Goal: Use online tool/utility: Utilize a website feature to perform a specific function

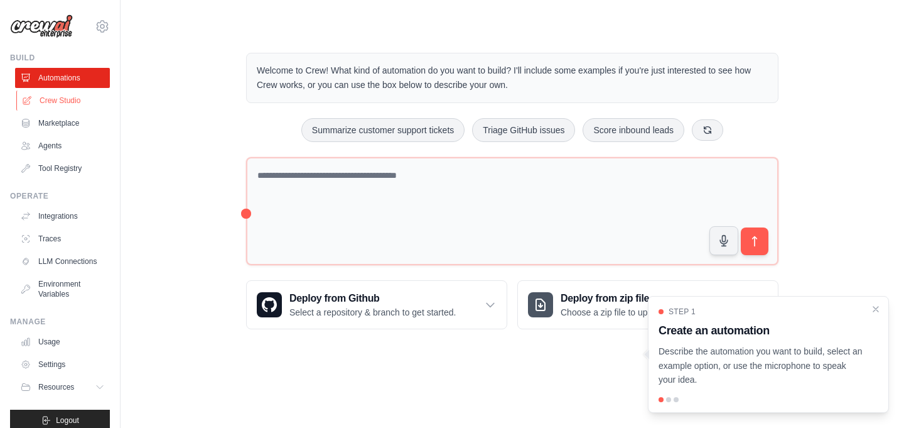
click at [55, 99] on link "Crew Studio" at bounding box center [63, 100] width 95 height 20
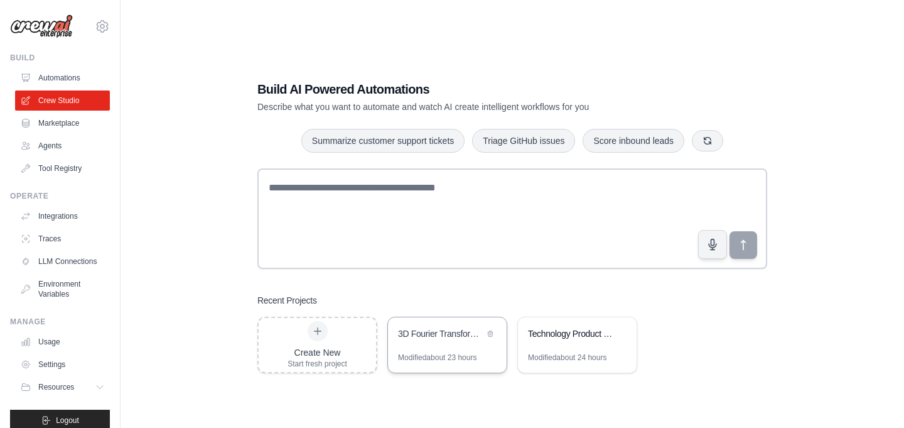
click at [451, 362] on div "Modified about 23 hours" at bounding box center [447, 362] width 119 height 20
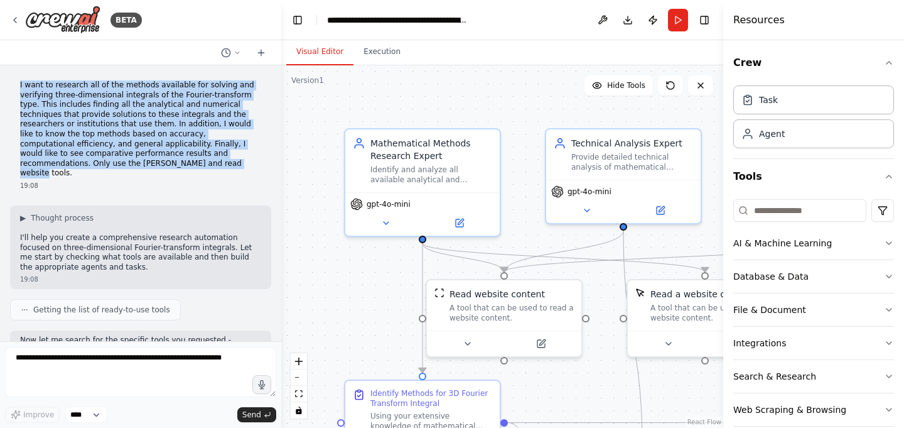
drag, startPoint x: 79, startPoint y: 164, endPoint x: 10, endPoint y: 80, distance: 108.9
click at [10, 80] on div "I want to research all of the methods available for solving and verifying three…" at bounding box center [140, 135] width 261 height 120
copy p "I want to research all of the methods available for solving and verifying three…"
click at [15, 19] on icon at bounding box center [15, 20] width 10 height 10
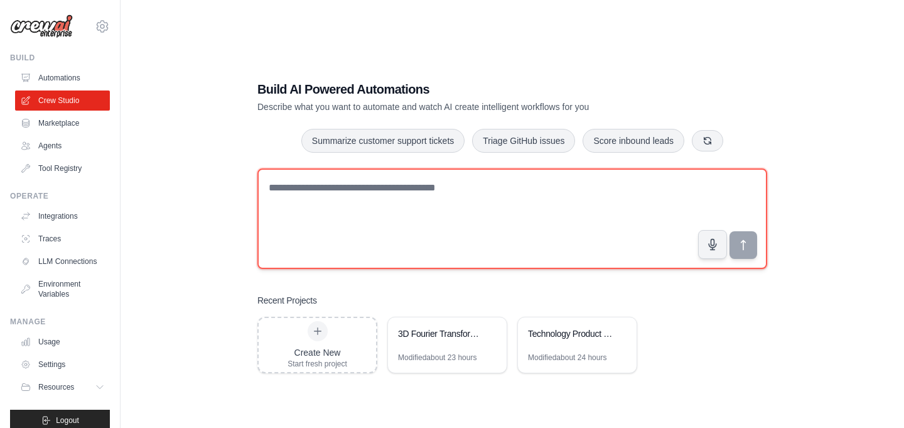
click at [317, 247] on textarea at bounding box center [513, 218] width 510 height 100
paste textarea "**********"
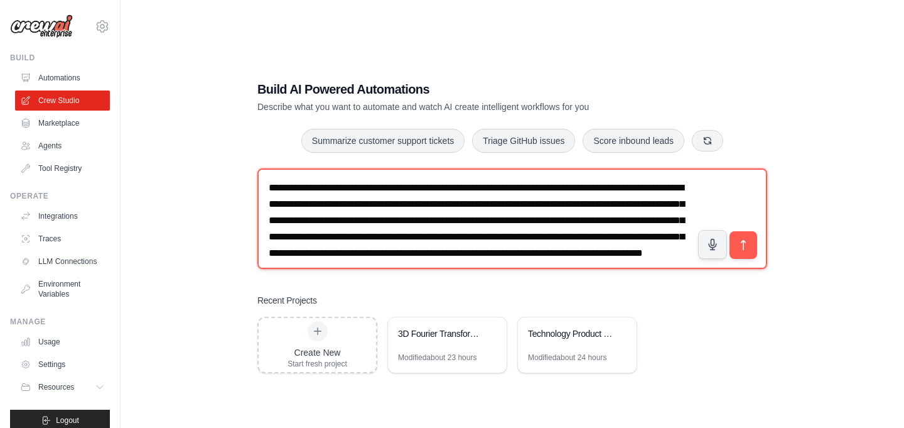
scroll to position [8, 0]
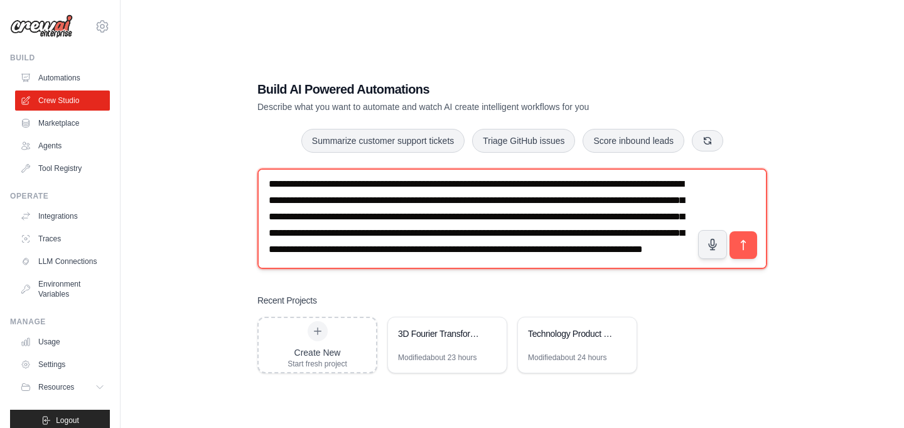
click at [312, 183] on textarea "**********" at bounding box center [513, 218] width 510 height 100
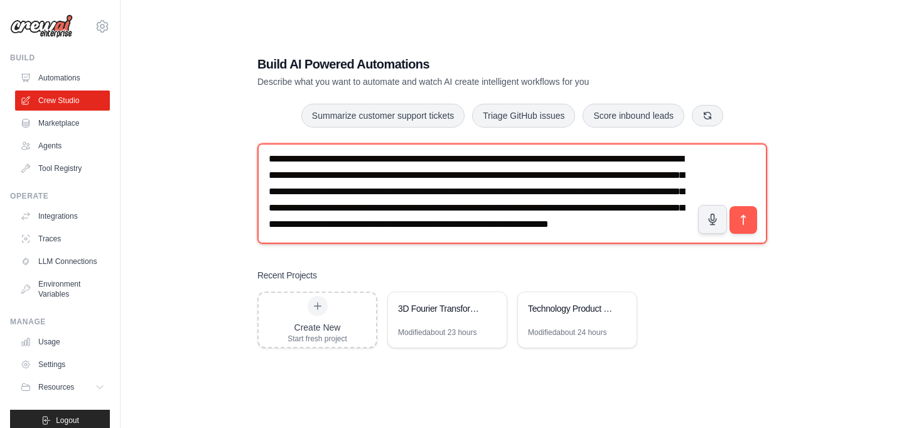
scroll to position [0, 0]
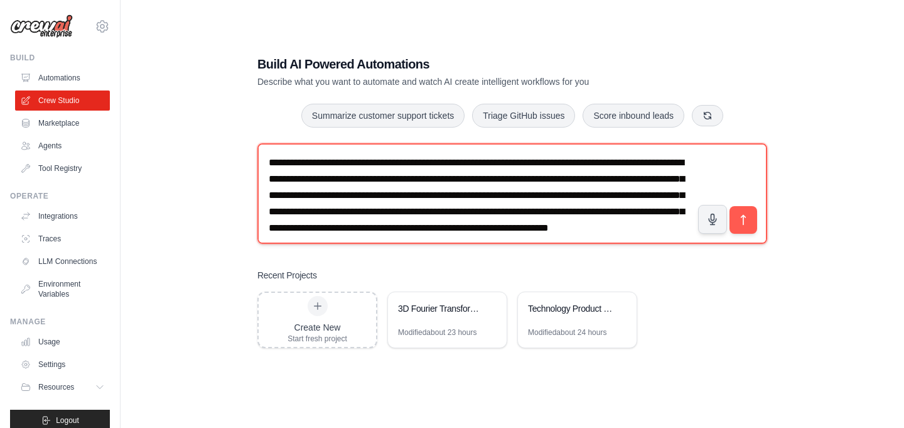
click at [480, 166] on textarea "**********" at bounding box center [513, 193] width 510 height 100
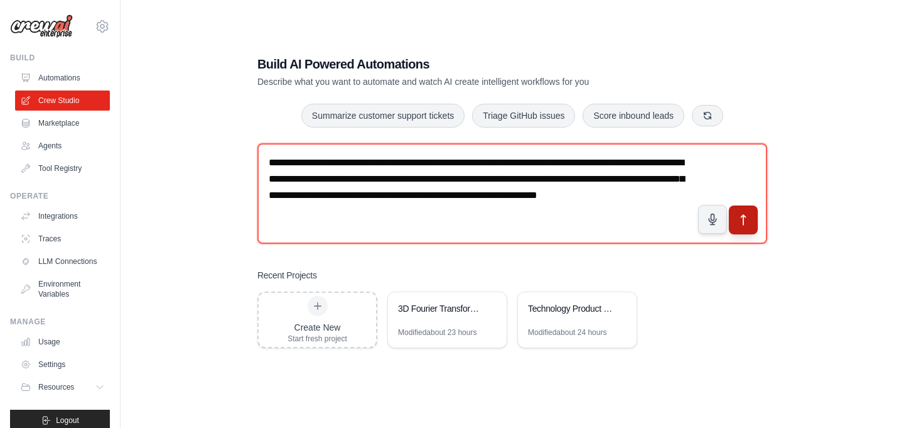
type textarea "**********"
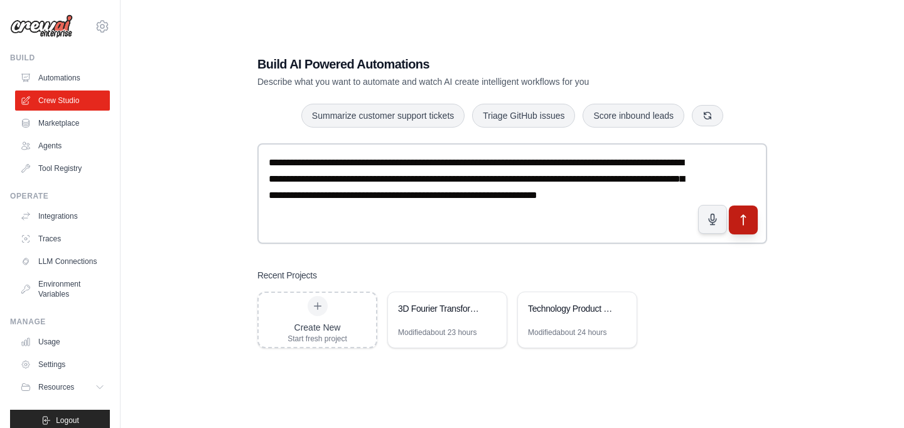
click at [744, 218] on icon "submit" at bounding box center [743, 219] width 13 height 13
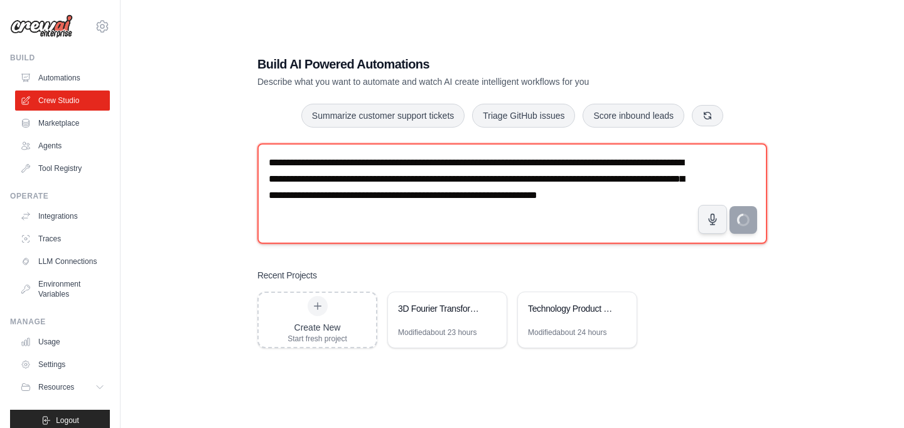
drag, startPoint x: 328, startPoint y: 225, endPoint x: 233, endPoint y: 106, distance: 151.9
click at [258, 143] on textarea "**********" at bounding box center [513, 193] width 510 height 100
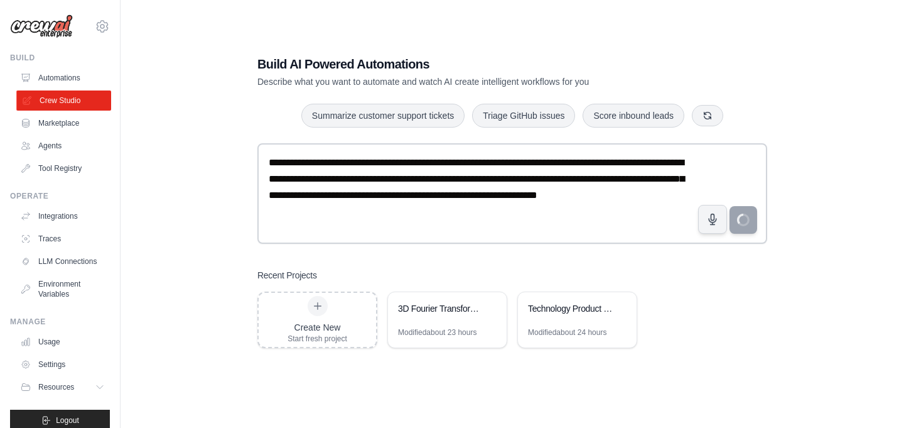
click at [46, 99] on link "Crew Studio" at bounding box center [63, 100] width 95 height 20
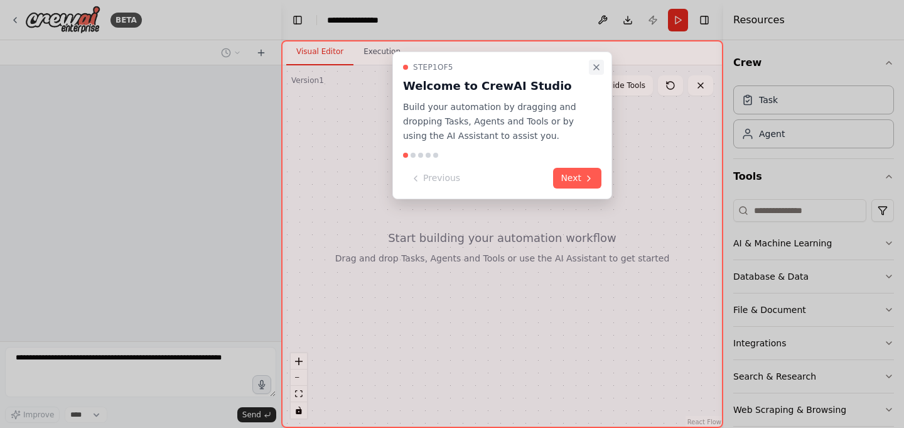
click at [598, 67] on icon "Close walkthrough" at bounding box center [597, 67] width 10 height 10
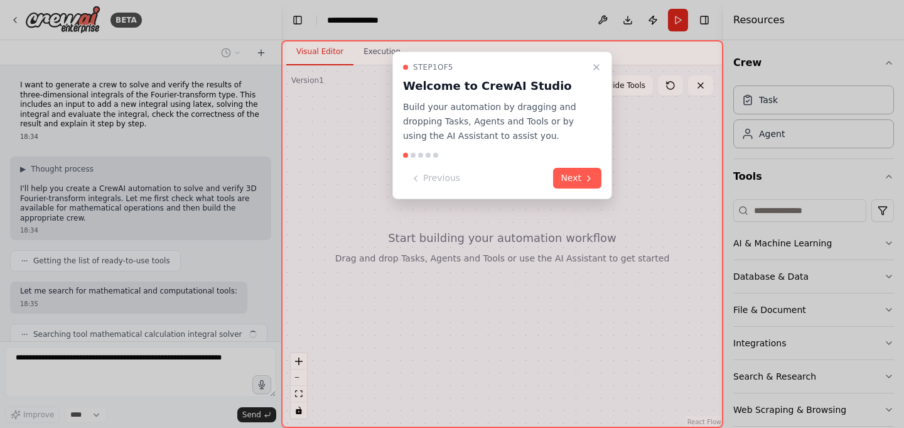
scroll to position [43, 0]
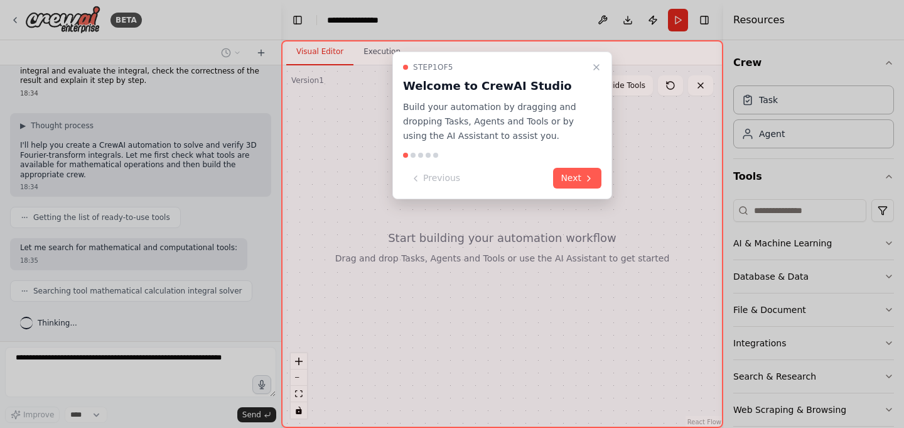
click at [598, 67] on icon "Close walkthrough" at bounding box center [597, 67] width 10 height 10
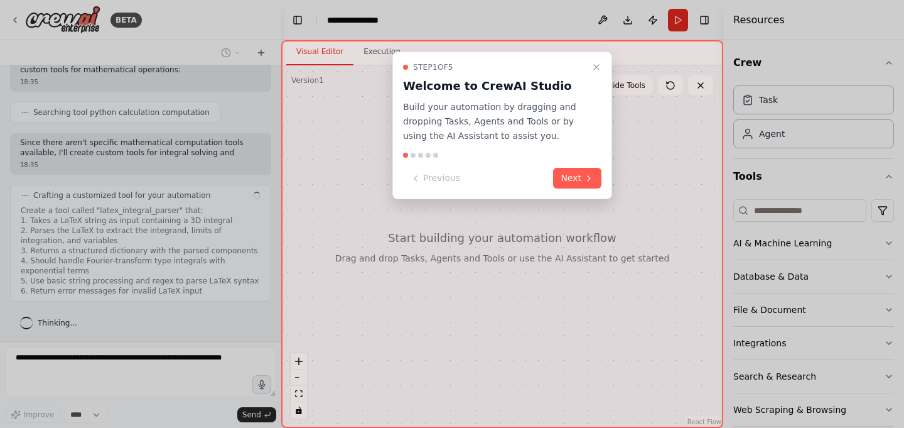
scroll to position [315, 0]
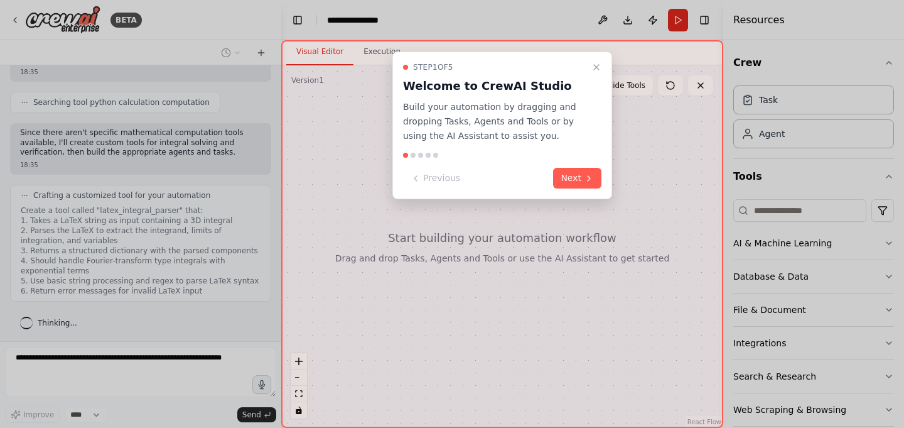
click at [598, 67] on icon "Close walkthrough" at bounding box center [597, 67] width 10 height 10
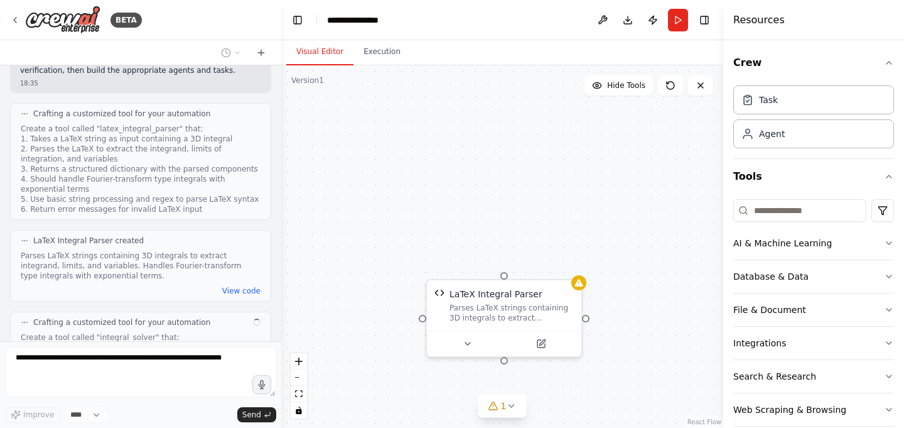
scroll to position [563, 0]
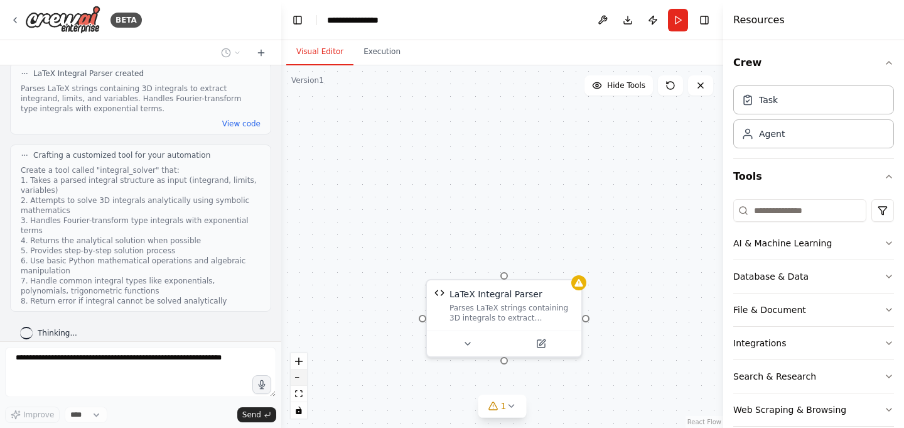
click at [300, 377] on icon "zoom out" at bounding box center [299, 377] width 8 height 1
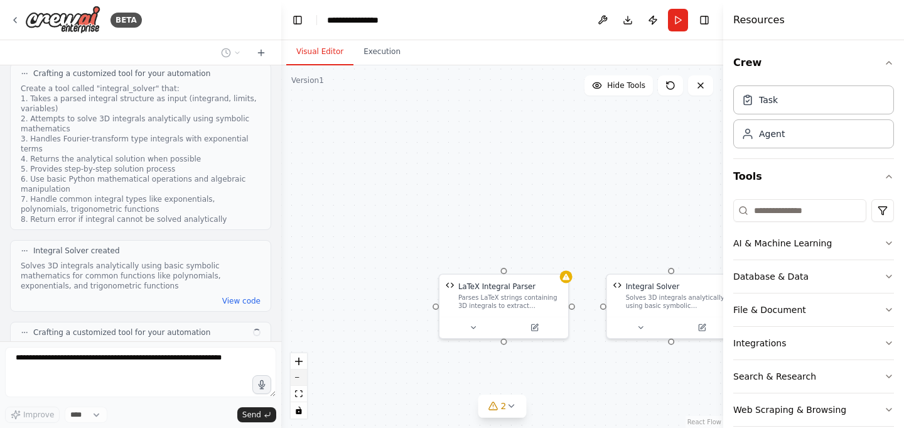
scroll to position [782, 0]
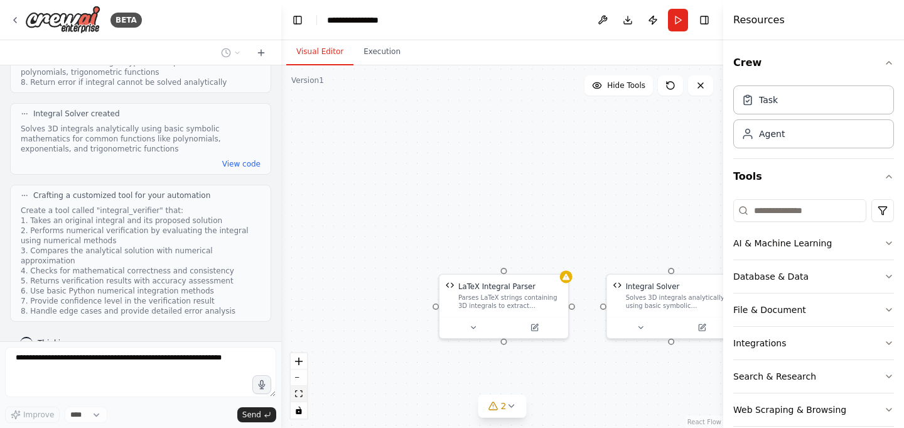
click at [301, 397] on icon "fit view" at bounding box center [299, 393] width 8 height 7
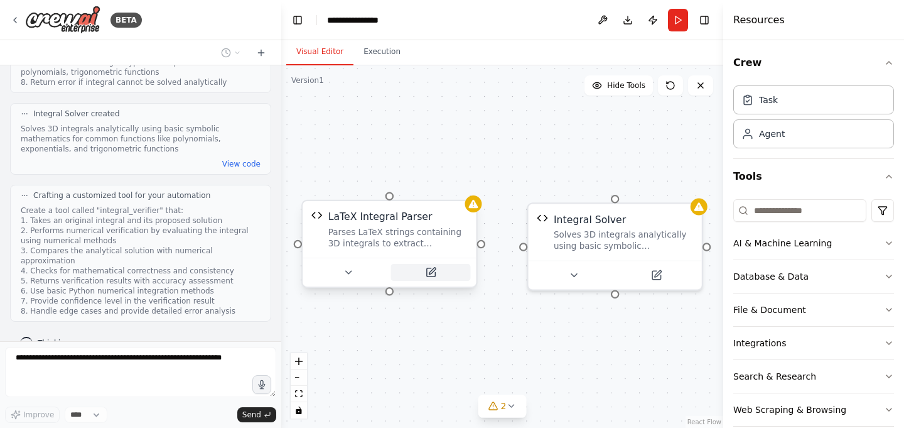
click at [431, 274] on icon at bounding box center [432, 271] width 6 height 6
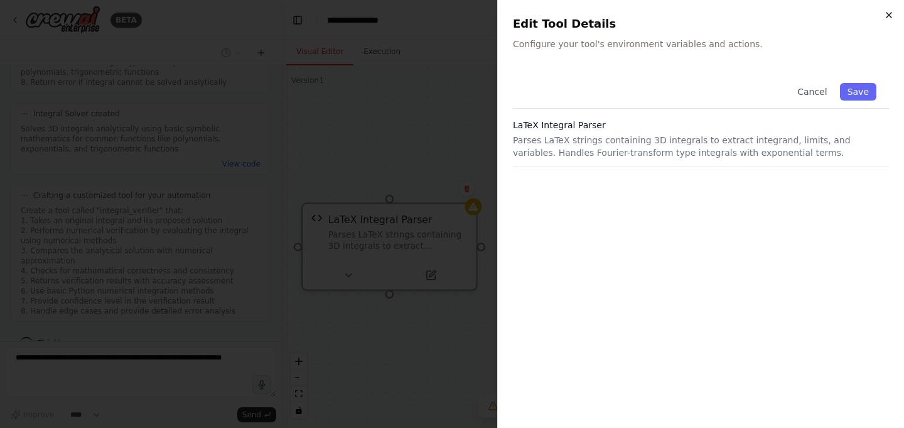
click at [888, 15] on icon "button" at bounding box center [889, 15] width 10 height 10
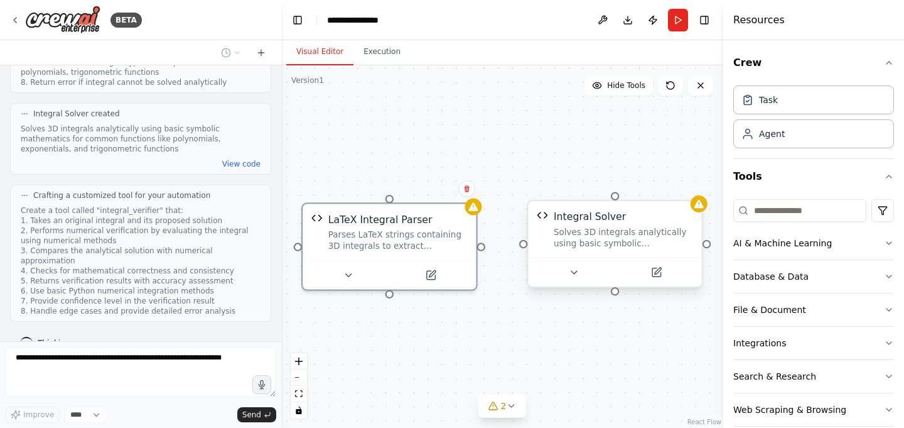
click at [683, 288] on div "Integral Solver Solves 3D integrals analytically using basic symbolic mathemati…" at bounding box center [615, 244] width 176 height 88
click at [663, 274] on button at bounding box center [657, 272] width 80 height 17
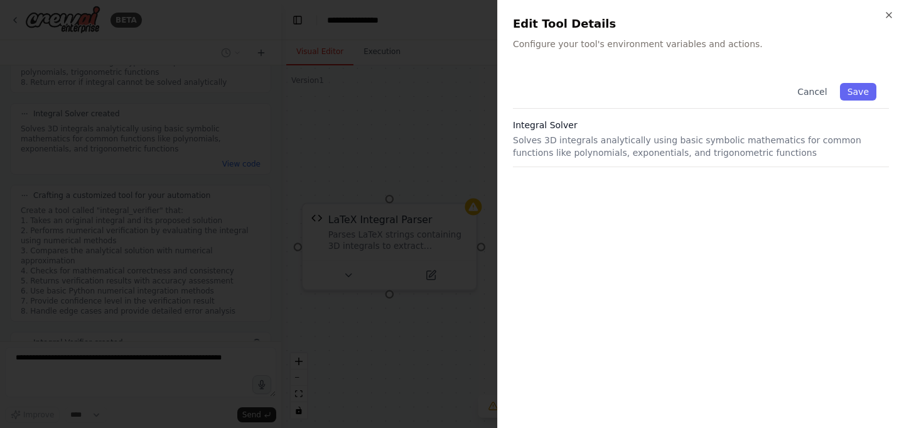
scroll to position [864, 0]
click at [891, 16] on icon "button" at bounding box center [889, 15] width 10 height 10
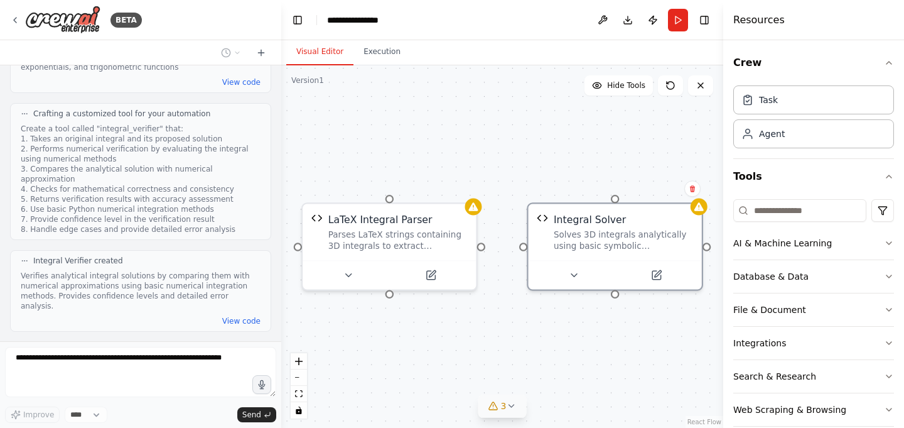
click at [507, 403] on icon at bounding box center [511, 406] width 10 height 10
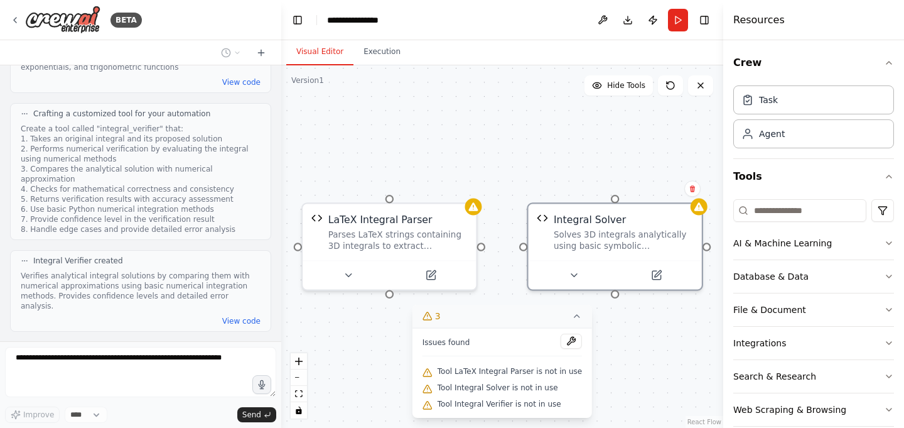
click at [646, 383] on div "LaTeX Integral Parser Parses LaTeX strings containing 3D integrals to extract i…" at bounding box center [502, 246] width 442 height 362
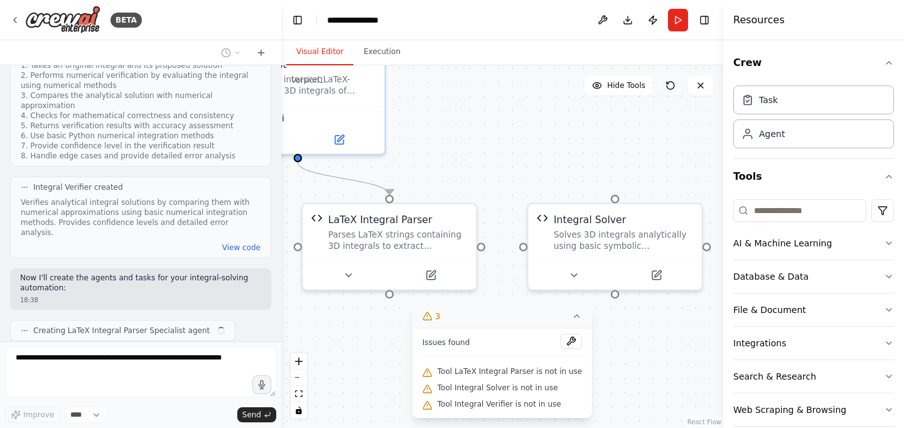
scroll to position [946, 0]
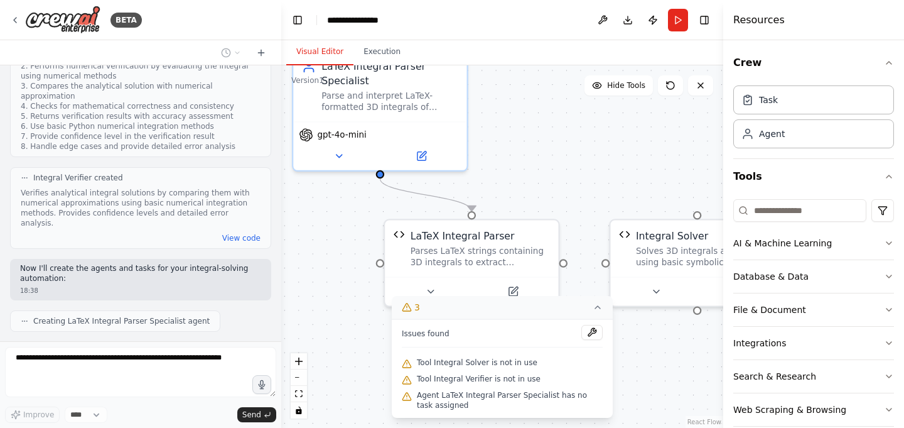
drag, startPoint x: 469, startPoint y: 148, endPoint x: 551, endPoint y: 164, distance: 83.9
click at [551, 164] on div ".deletable-edge-delete-btn { width: 20px; height: 20px; border: 0px solid #ffff…" at bounding box center [502, 246] width 442 height 362
click at [599, 310] on icon at bounding box center [598, 307] width 10 height 10
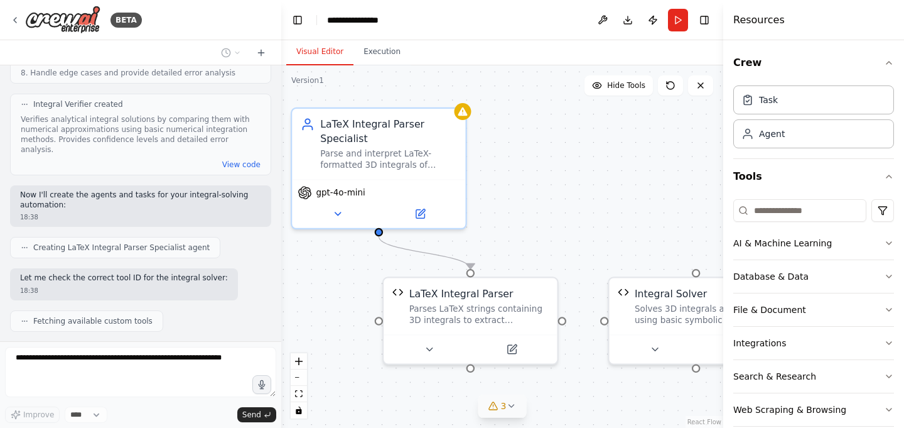
drag, startPoint x: 621, startPoint y: 134, endPoint x: 619, endPoint y: 192, distance: 57.8
click at [619, 192] on div ".deletable-edge-delete-btn { width: 20px; height: 20px; border: 0px solid #ffff…" at bounding box center [502, 246] width 442 height 362
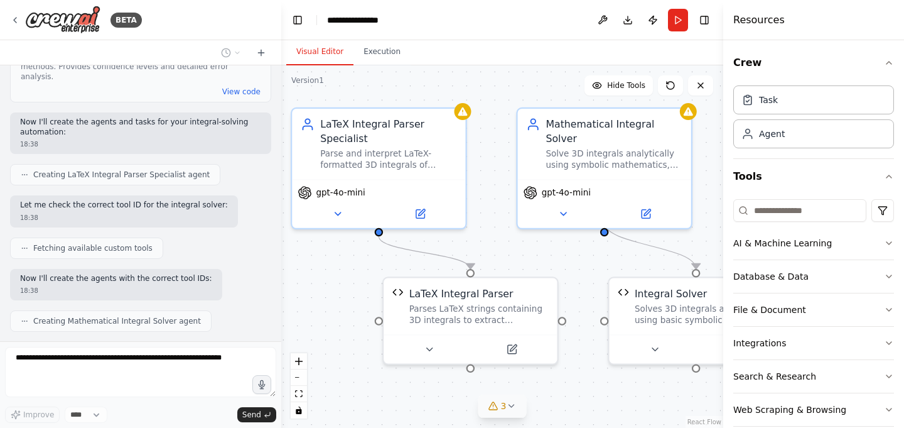
scroll to position [1124, 0]
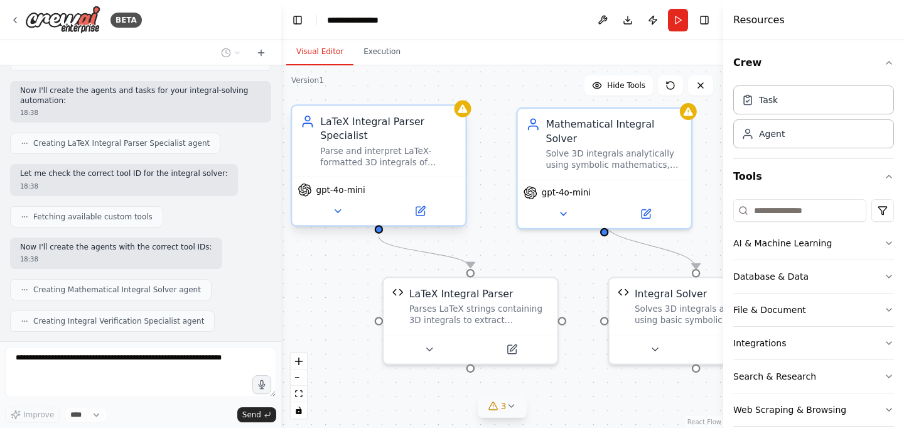
click at [350, 131] on div "LaTeX Integral Parser Specialist" at bounding box center [388, 128] width 137 height 28
click at [425, 211] on icon at bounding box center [420, 210] width 11 height 11
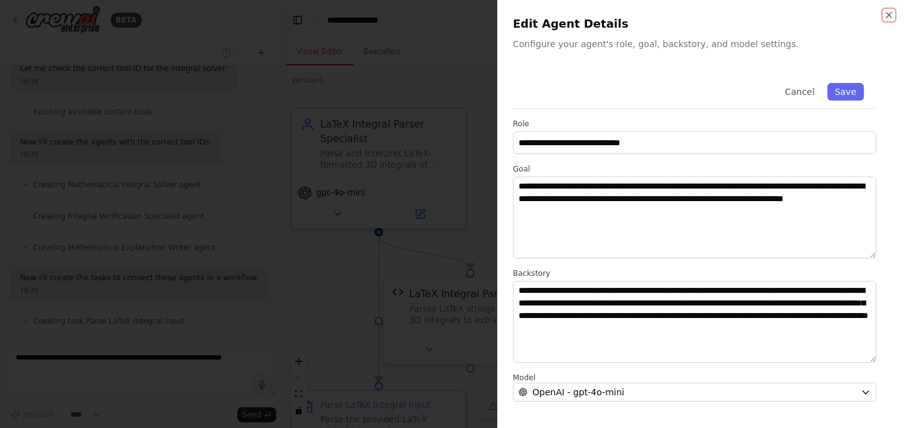
scroll to position [1261, 0]
click at [894, 11] on icon "button" at bounding box center [889, 15] width 10 height 10
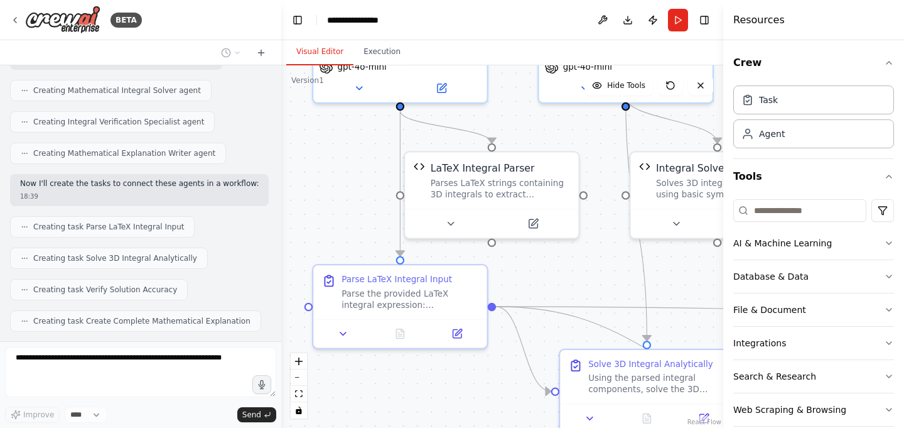
scroll to position [1397, 0]
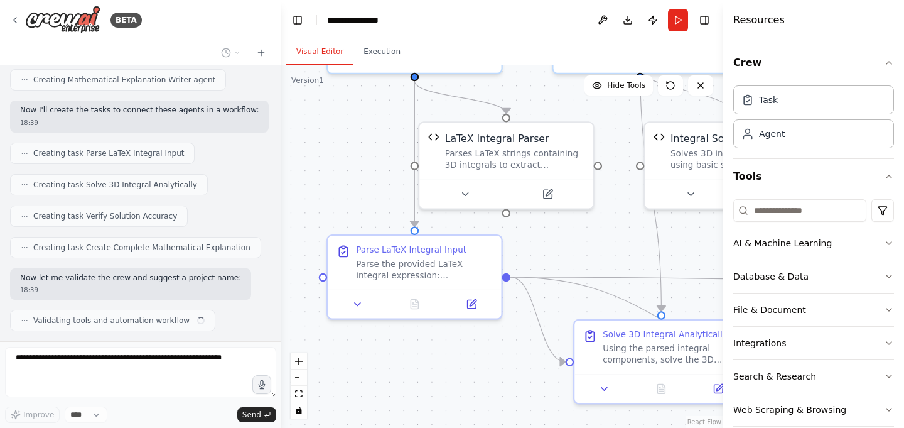
drag, startPoint x: 582, startPoint y: 295, endPoint x: 618, endPoint y: 140, distance: 159.2
click at [618, 140] on div ".deletable-edge-delete-btn { width: 20px; height: 20px; border: 0px solid #ffff…" at bounding box center [502, 246] width 442 height 362
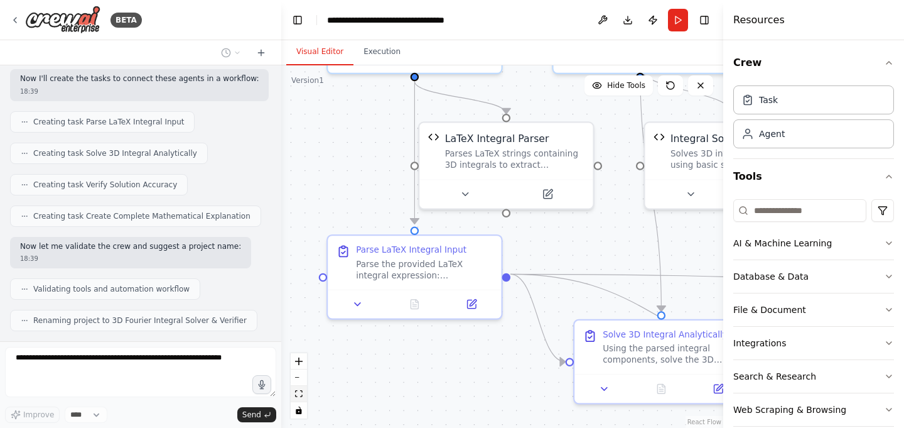
click at [298, 392] on icon "fit view" at bounding box center [299, 393] width 8 height 7
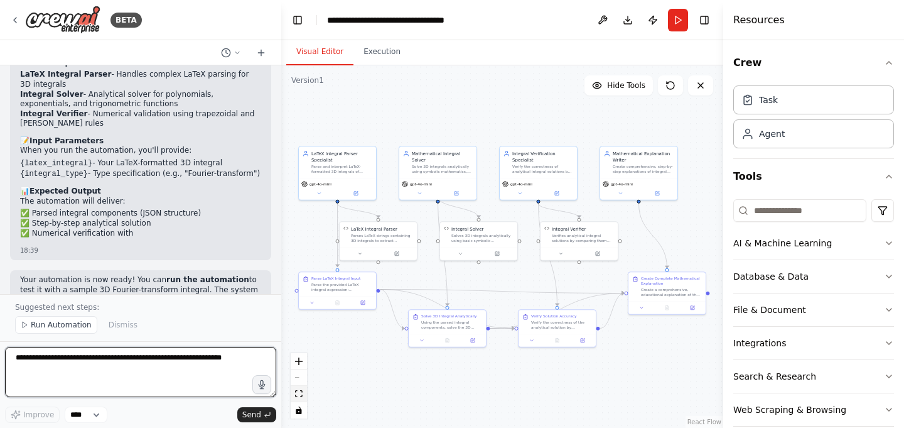
scroll to position [1970, 0]
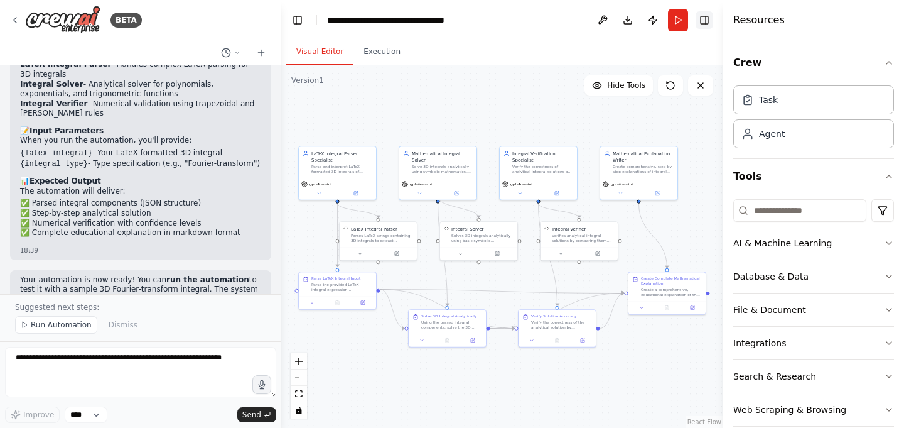
click at [705, 23] on button "Toggle Right Sidebar" at bounding box center [705, 20] width 18 height 18
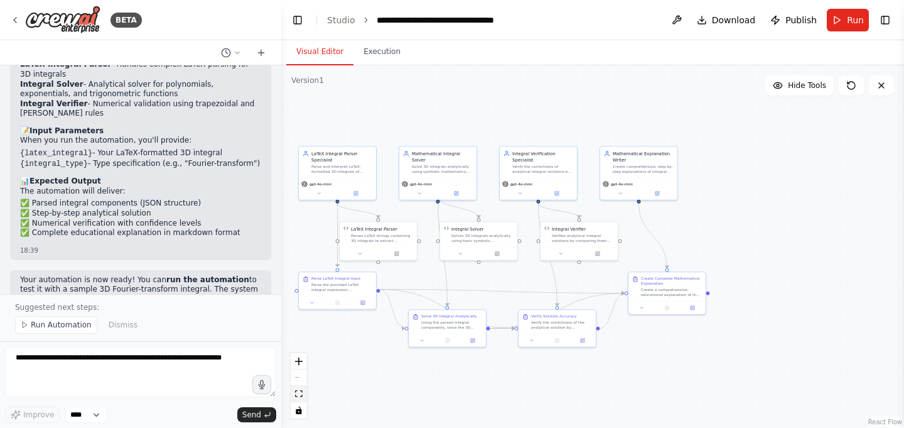
click at [300, 396] on icon "fit view" at bounding box center [299, 393] width 8 height 7
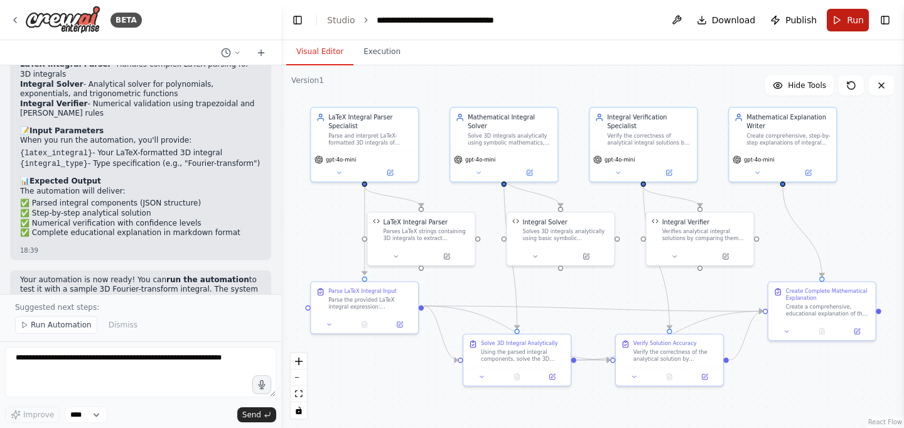
click at [838, 21] on button "Run" at bounding box center [848, 20] width 42 height 23
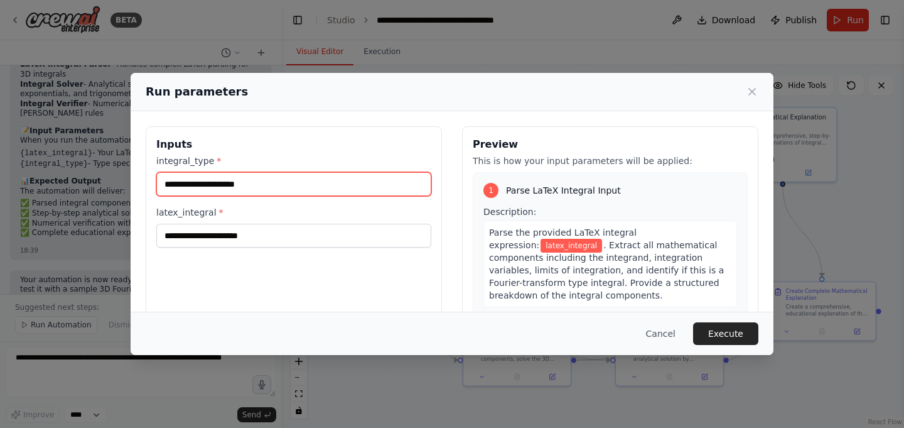
click at [365, 187] on input "integral_type *" at bounding box center [293, 184] width 275 height 24
type input "**********"
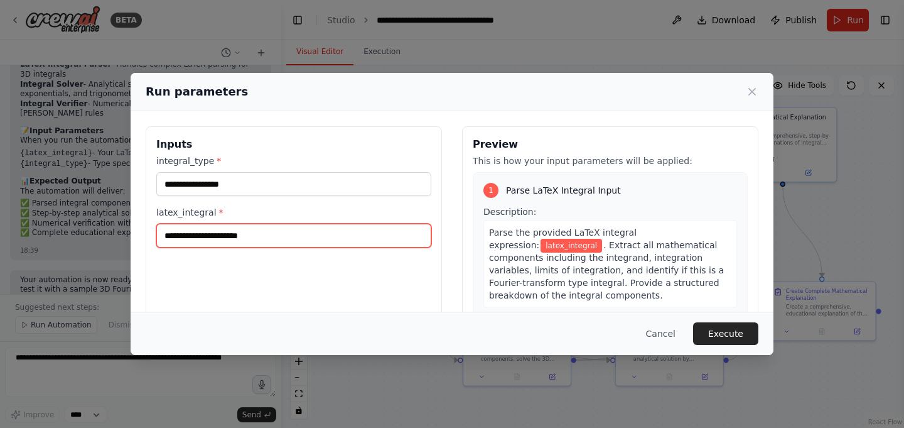
click at [165, 235] on input "latex_integral *" at bounding box center [293, 236] width 275 height 24
click at [212, 236] on input "**********" at bounding box center [293, 236] width 275 height 24
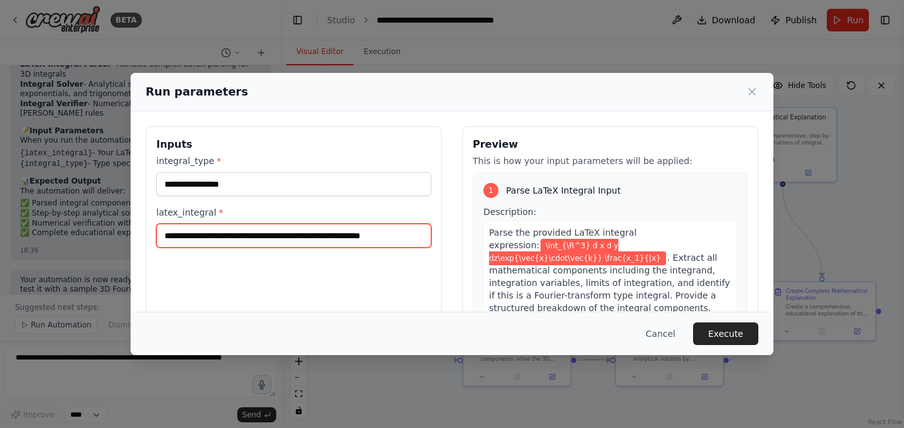
type input "**********"
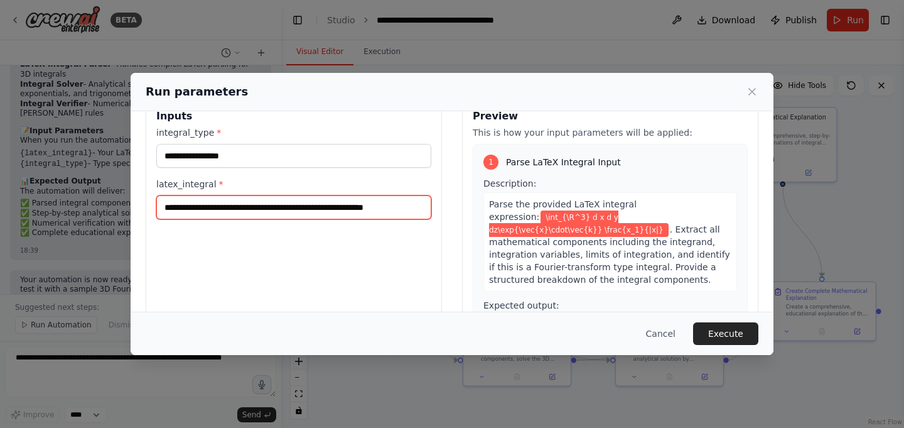
scroll to position [0, 0]
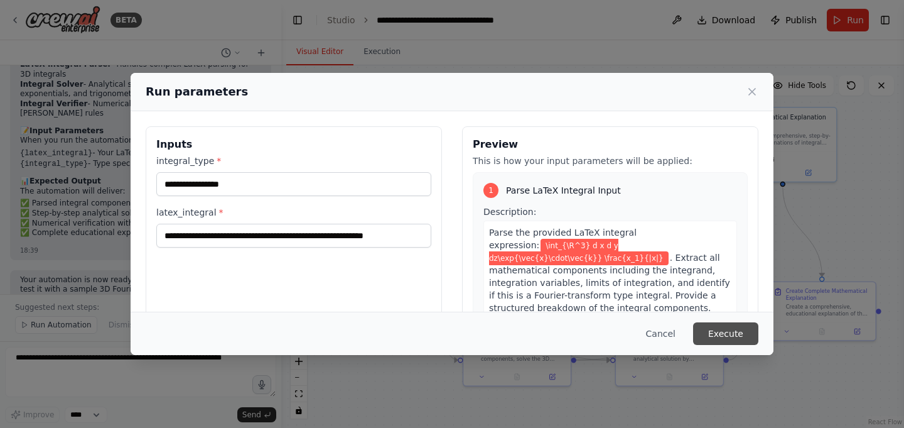
click at [730, 331] on button "Execute" at bounding box center [725, 333] width 65 height 23
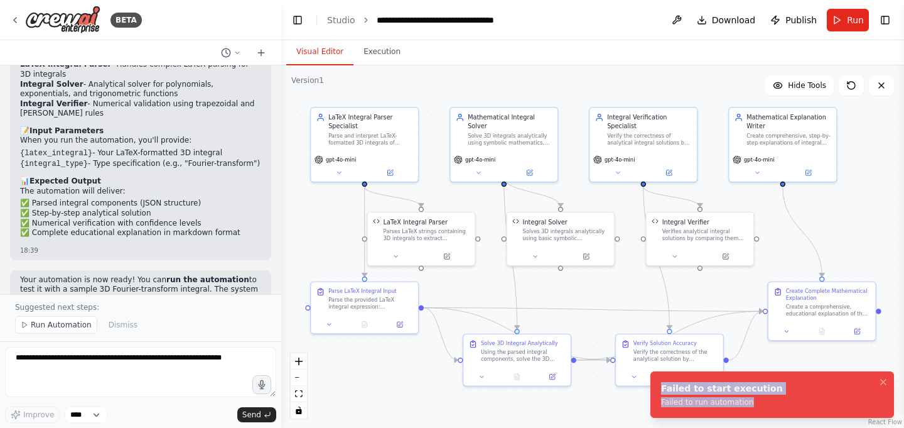
drag, startPoint x: 757, startPoint y: 403, endPoint x: 659, endPoint y: 388, distance: 99.0
click at [659, 388] on li "Failed to start execution Failed to run automation" at bounding box center [773, 394] width 244 height 46
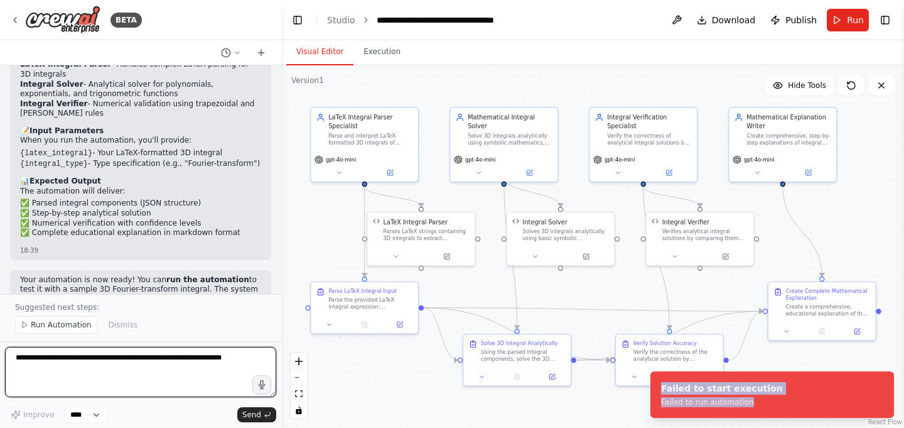
click at [127, 369] on textarea at bounding box center [140, 372] width 271 height 50
type textarea "*"
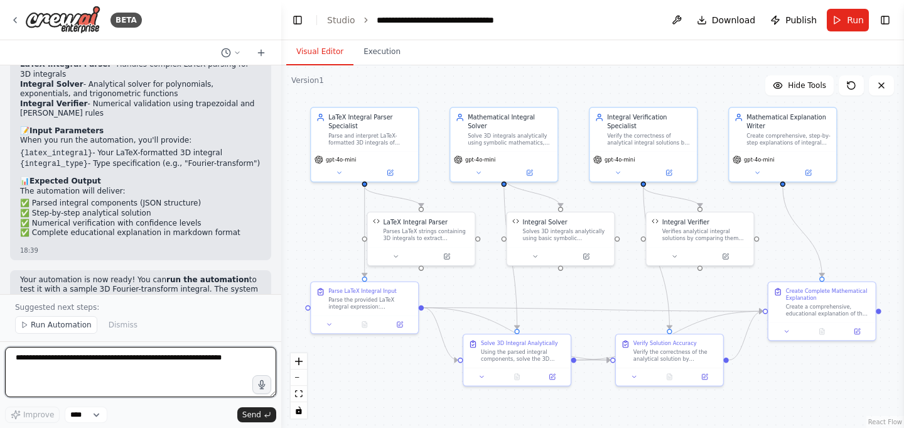
paste textarea "**********"
type textarea "**********"
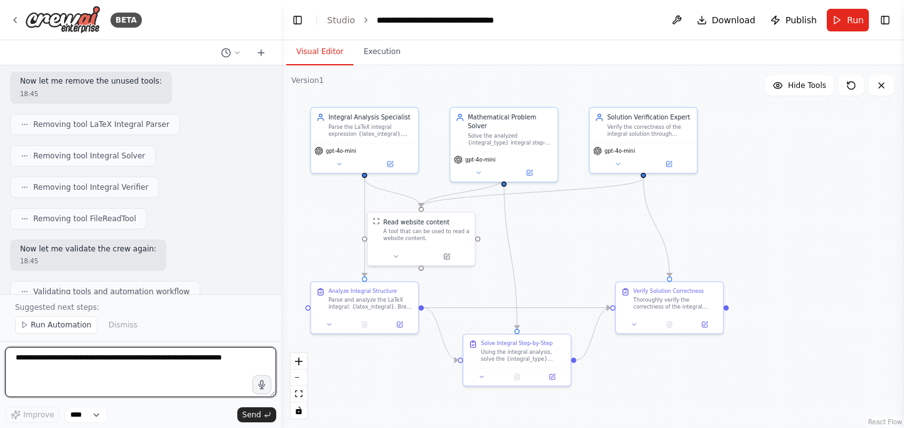
scroll to position [3448, 0]
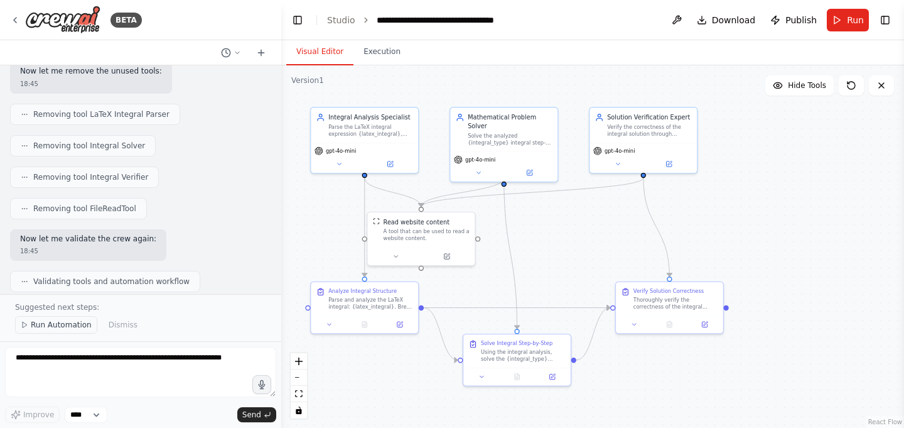
click at [70, 330] on span "Run Automation" at bounding box center [61, 325] width 61 height 10
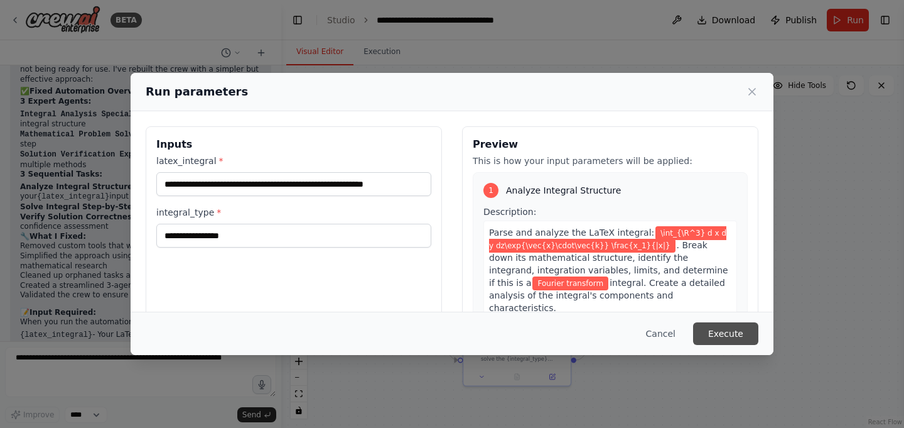
scroll to position [3762, 0]
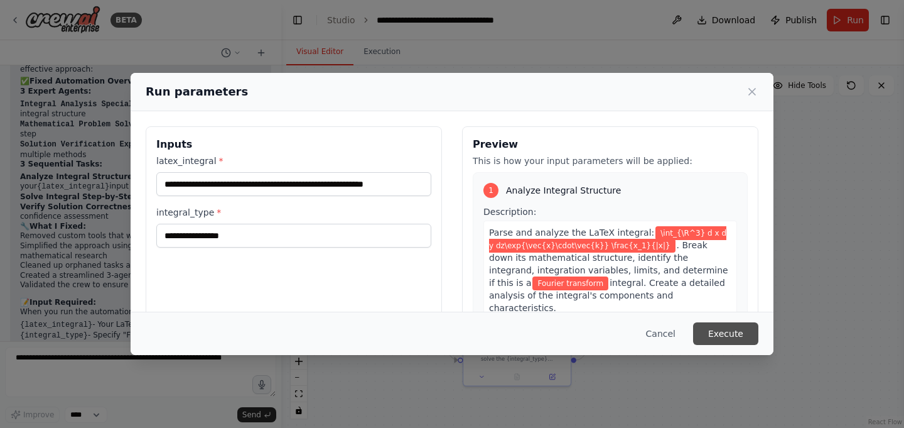
click at [717, 333] on button "Execute" at bounding box center [725, 333] width 65 height 23
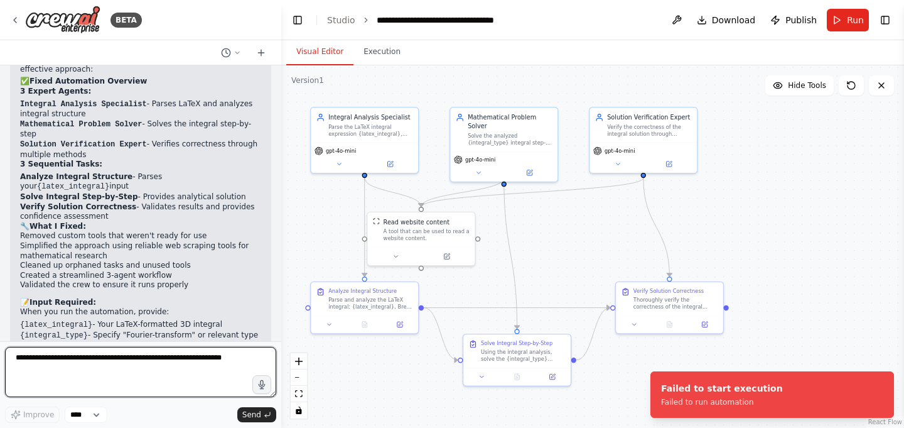
click at [86, 363] on textarea at bounding box center [140, 372] width 271 height 50
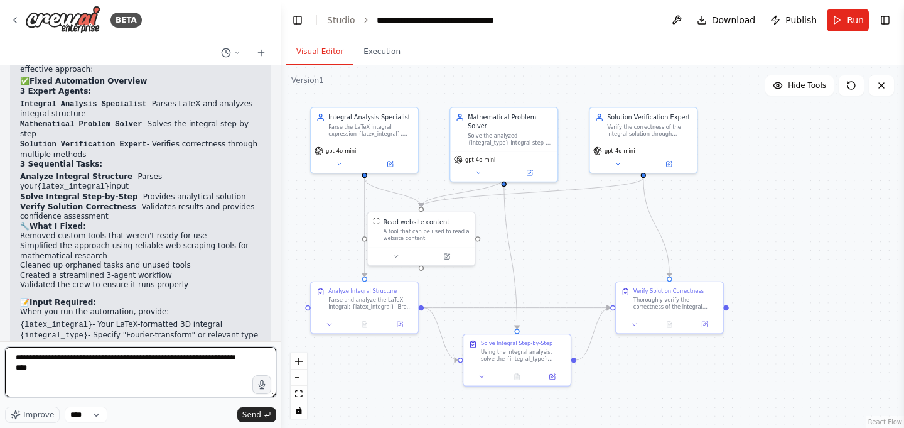
type textarea "**********"
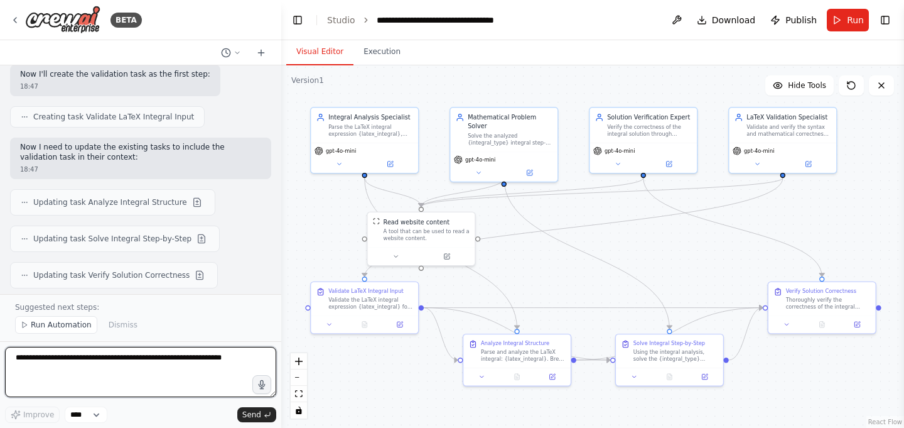
scroll to position [4408, 0]
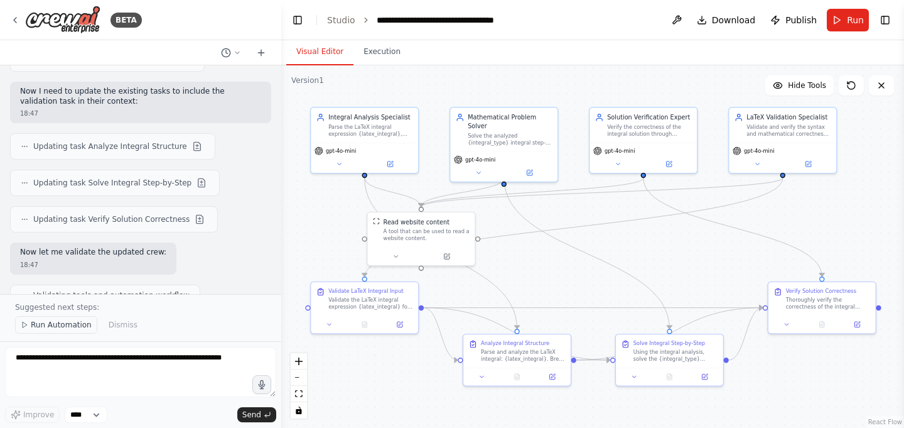
click at [55, 325] on span "Run Automation" at bounding box center [61, 325] width 61 height 10
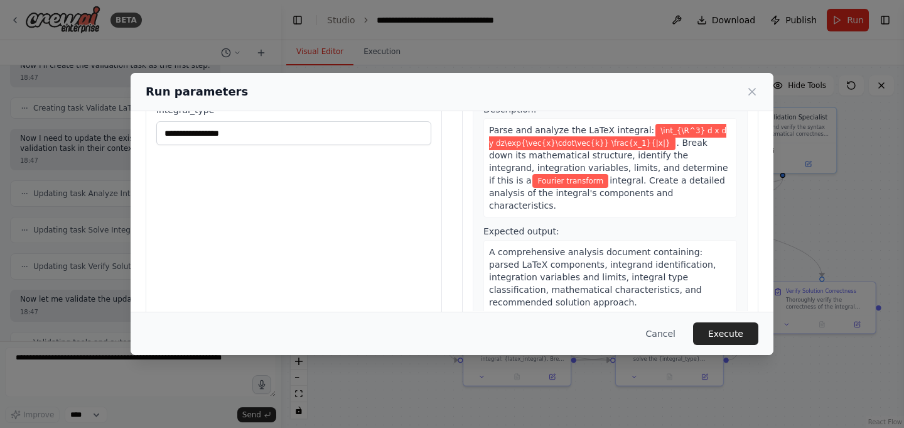
scroll to position [127, 0]
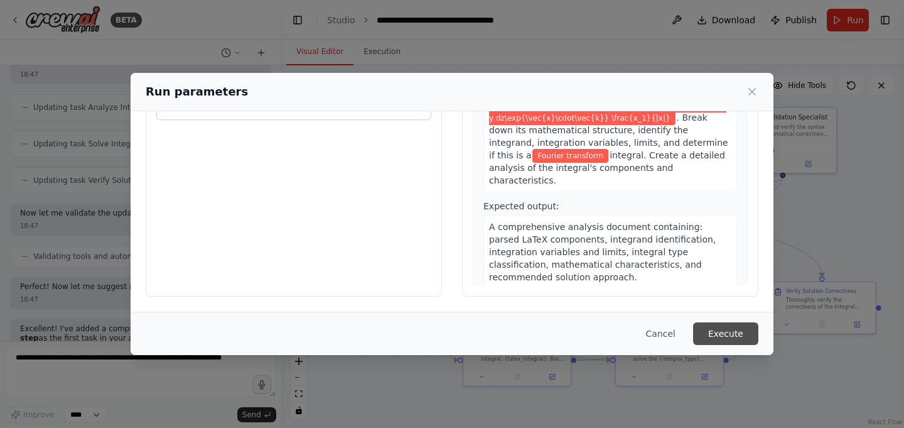
click at [729, 339] on button "Execute" at bounding box center [725, 333] width 65 height 23
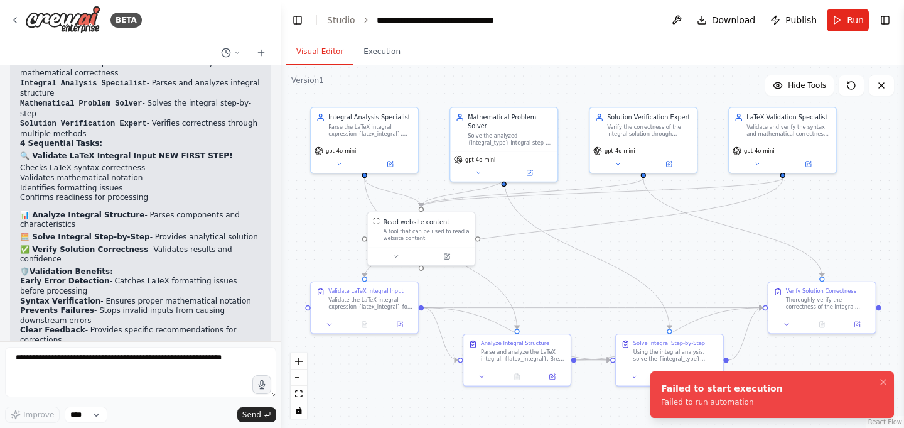
scroll to position [4776, 0]
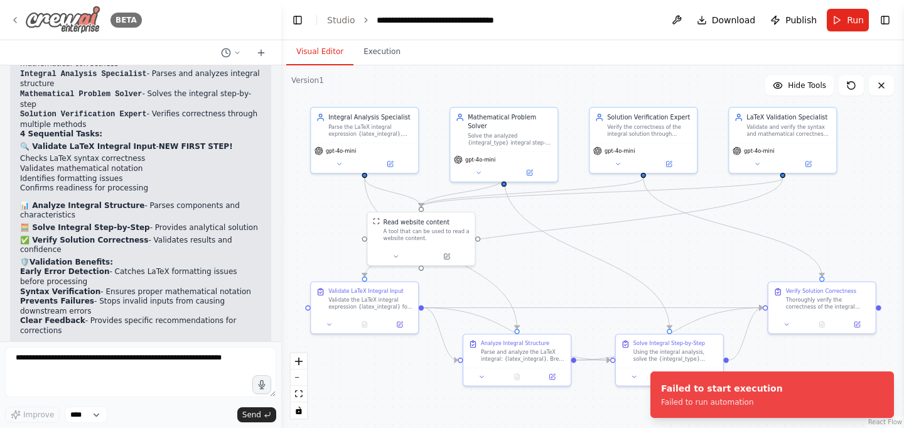
click at [17, 21] on icon at bounding box center [15, 20] width 10 height 10
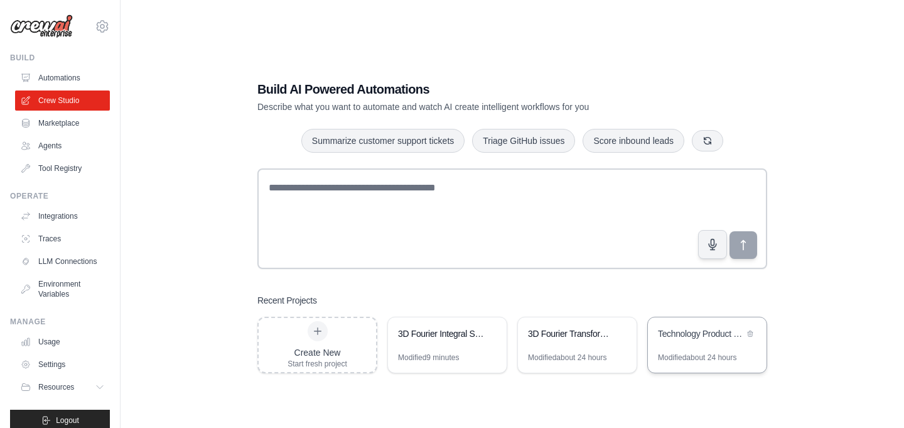
click at [665, 338] on div "Technology Product Research & Analysis" at bounding box center [701, 333] width 86 height 13
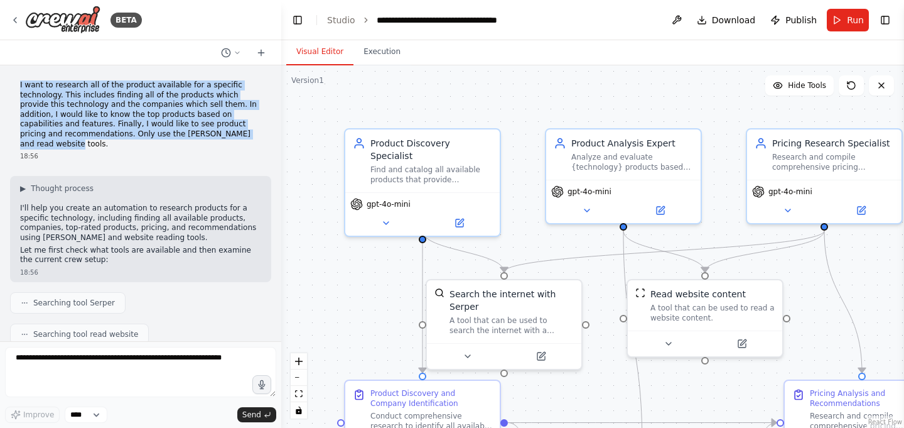
drag, startPoint x: 247, startPoint y: 134, endPoint x: 18, endPoint y: 77, distance: 236.1
click at [18, 77] on div "I want to research all of the product available for a specific technology. This…" at bounding box center [140, 120] width 261 height 90
copy p "I want to research all of the product available for a specific technology. This…"
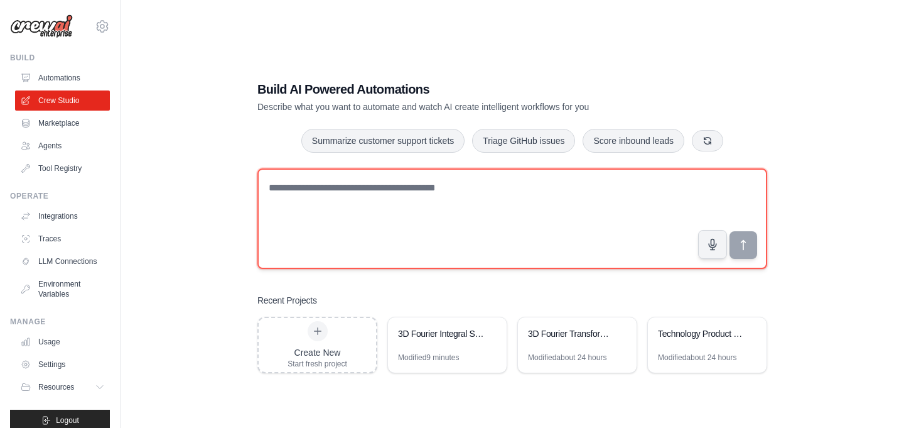
click at [317, 198] on textarea at bounding box center [513, 218] width 510 height 100
paste textarea "**********"
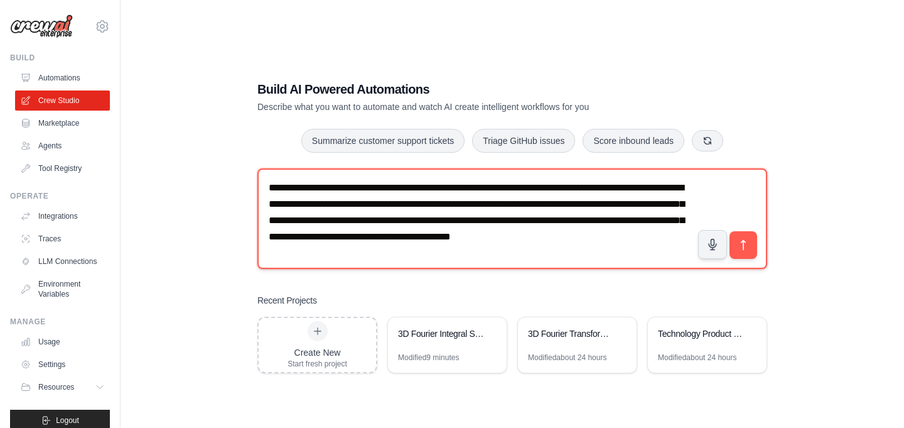
click at [582, 193] on textarea "**********" at bounding box center [513, 218] width 510 height 100
type textarea "**********"
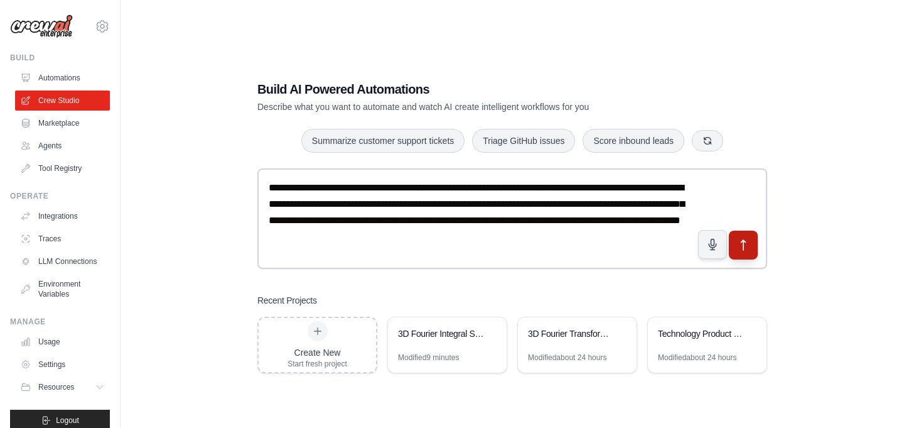
click at [750, 252] on button "submit" at bounding box center [743, 244] width 29 height 29
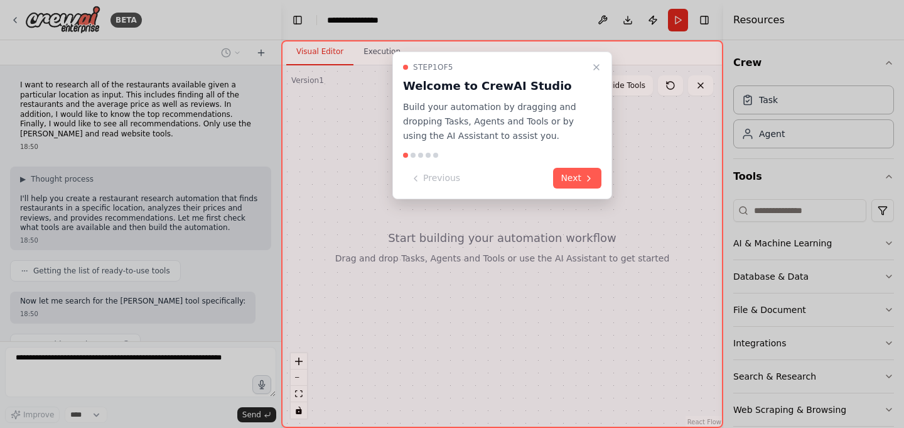
scroll to position [43, 0]
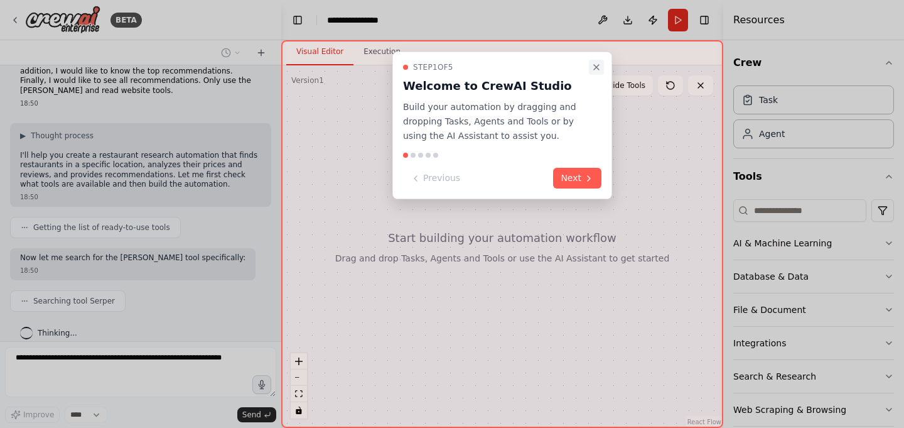
click at [596, 66] on icon "Close walkthrough" at bounding box center [597, 67] width 10 height 10
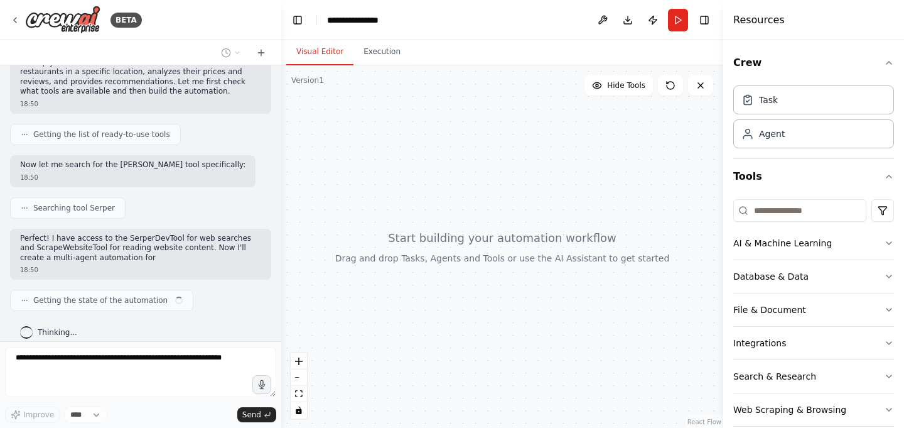
scroll to position [148, 0]
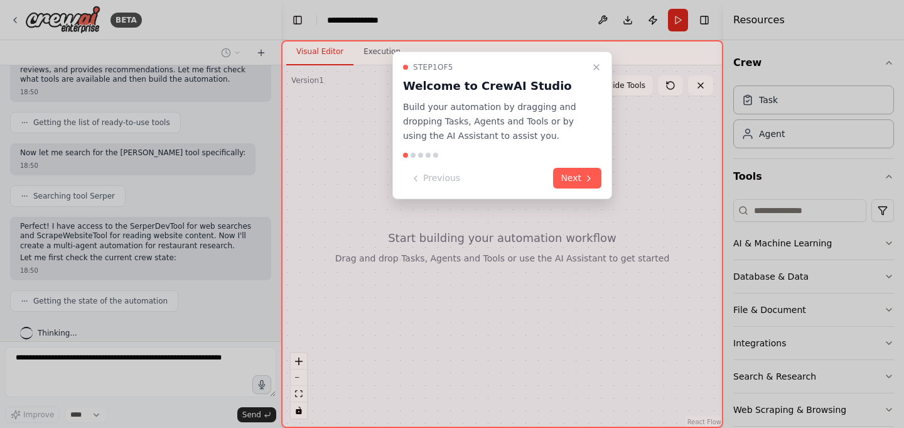
click at [596, 66] on icon "Close walkthrough" at bounding box center [597, 67] width 10 height 10
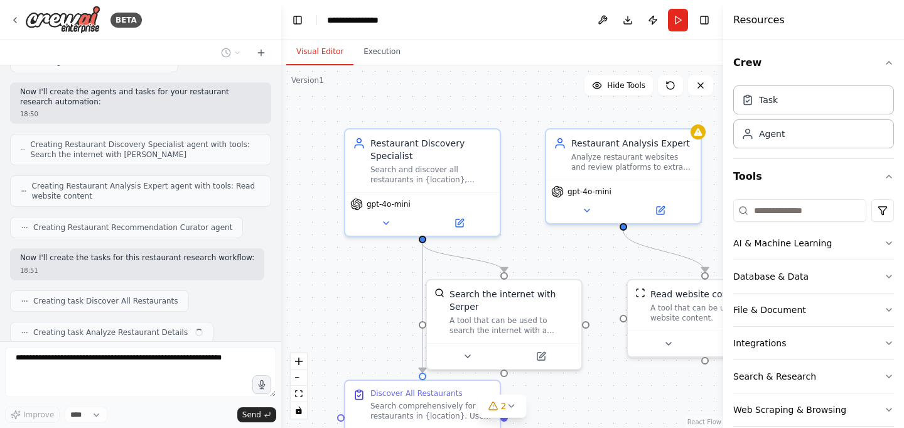
scroll to position [419, 0]
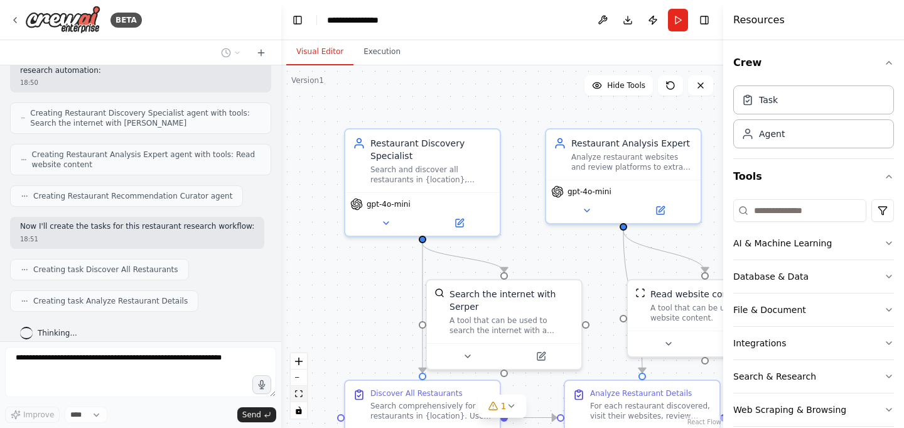
click at [298, 397] on icon "fit view" at bounding box center [299, 393] width 8 height 7
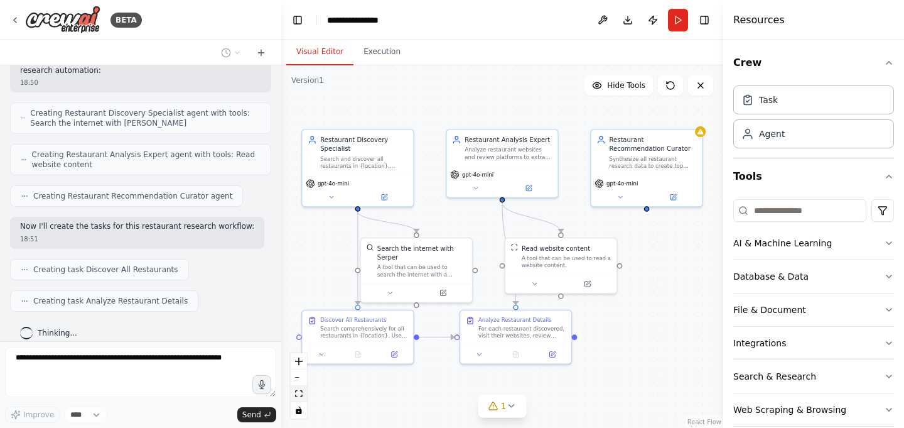
scroll to position [450, 0]
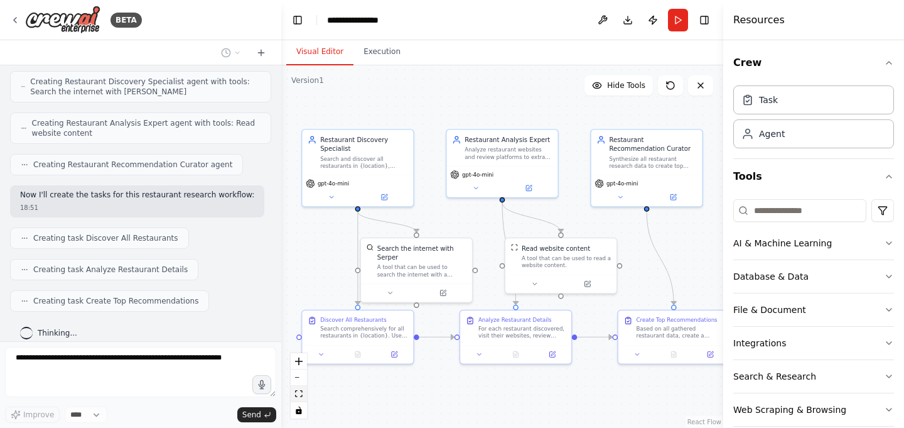
click at [298, 397] on icon "fit view" at bounding box center [299, 393] width 8 height 7
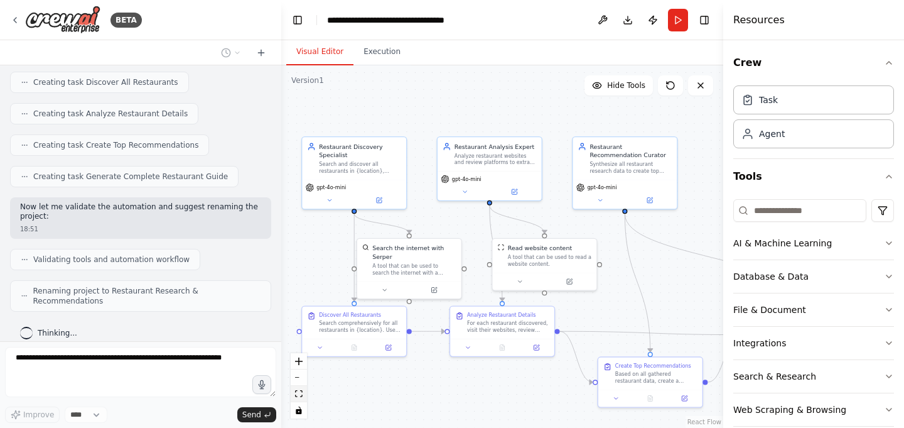
scroll to position [596, 0]
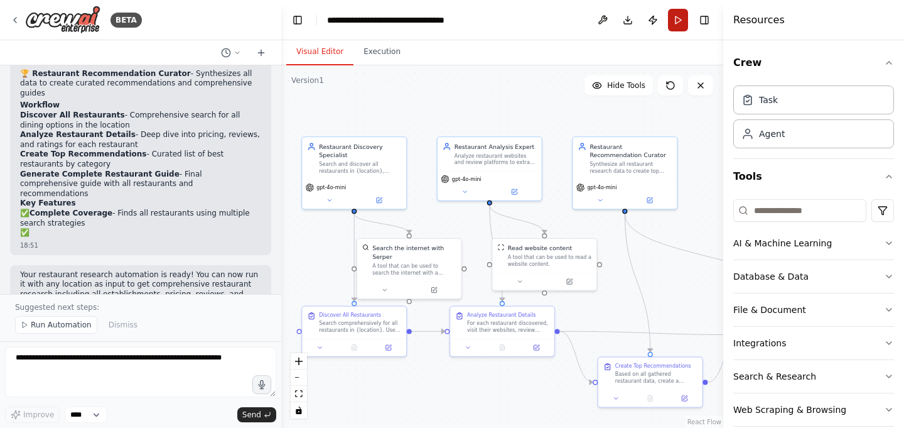
click at [679, 21] on button "Run" at bounding box center [678, 20] width 20 height 23
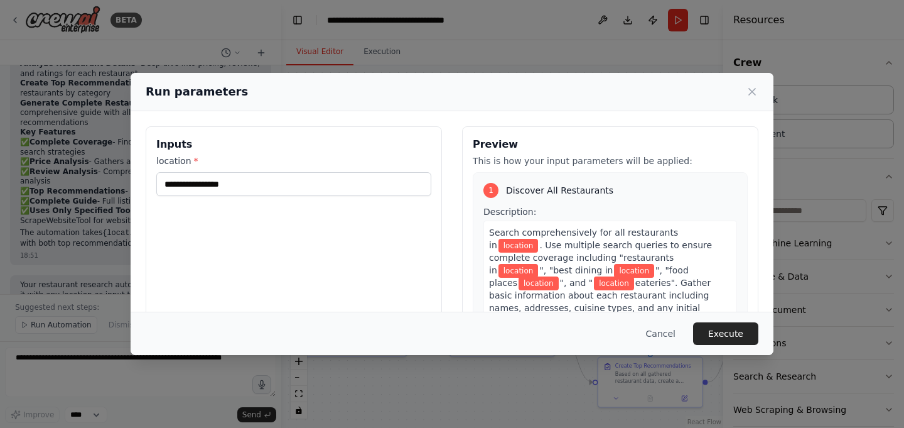
scroll to position [1030, 0]
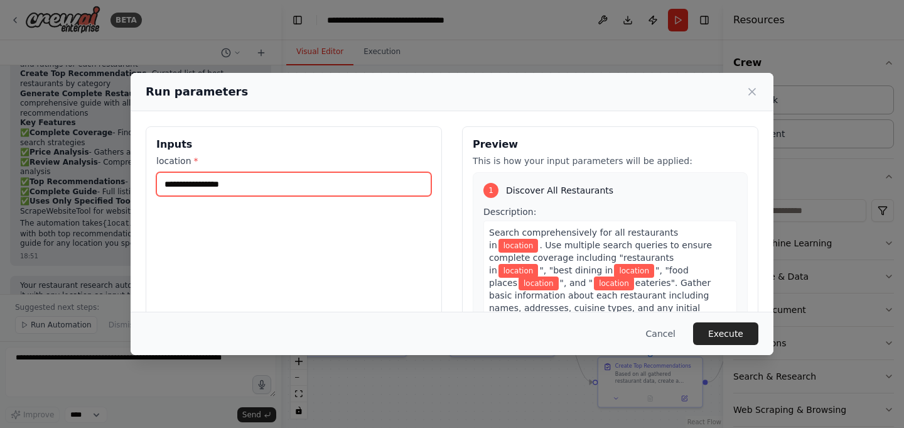
click at [260, 182] on input "location *" at bounding box center [293, 184] width 275 height 24
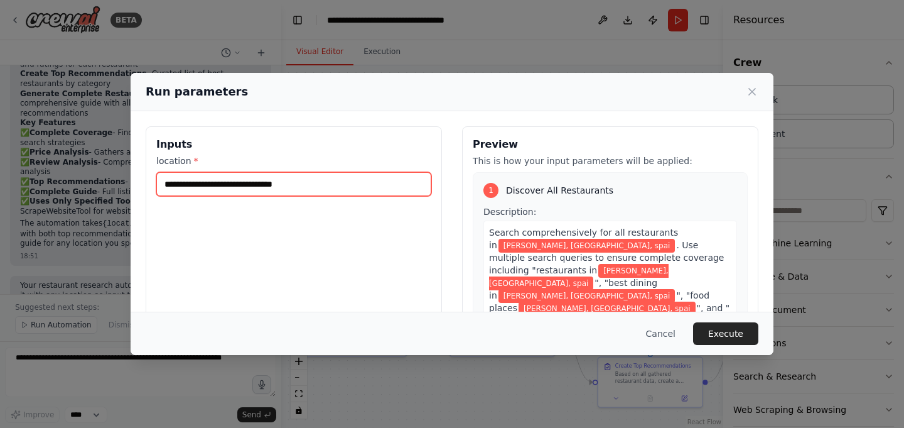
type input "**********"
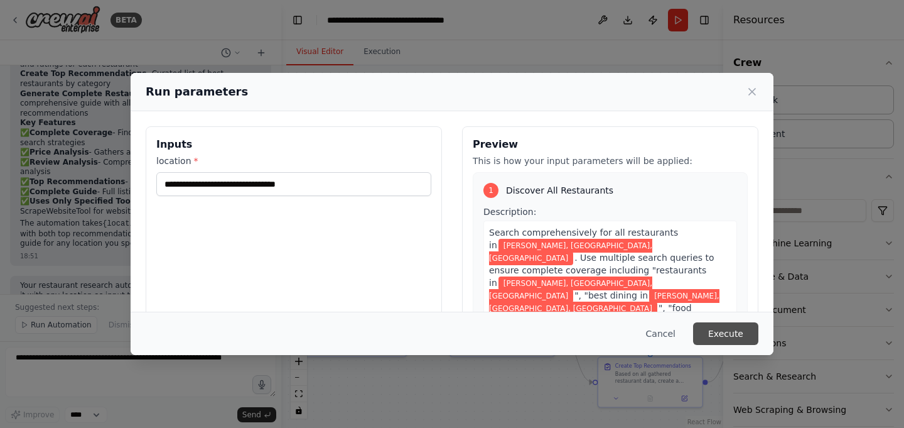
click at [732, 339] on button "Execute" at bounding box center [725, 333] width 65 height 23
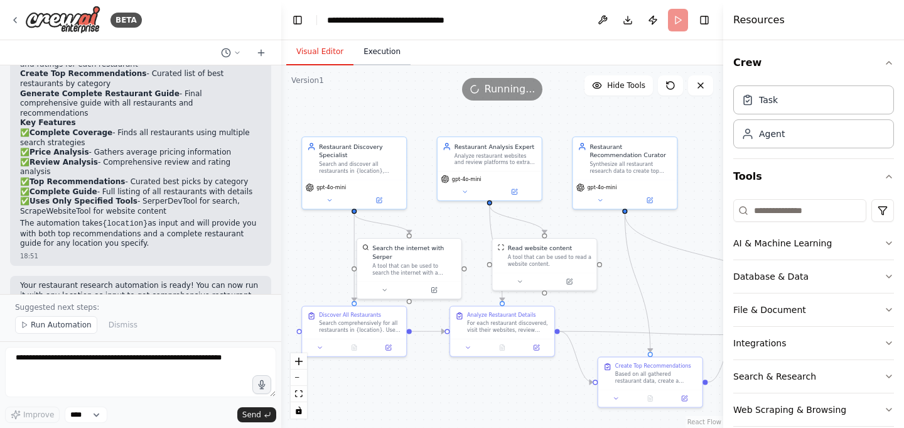
click at [394, 59] on button "Execution" at bounding box center [382, 52] width 57 height 26
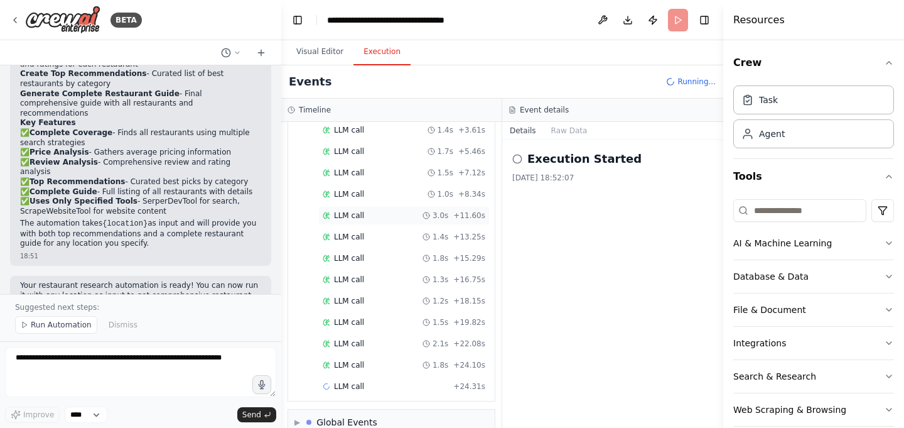
scroll to position [513, 0]
click at [402, 198] on div "LLM call 3.0s + 11.60s" at bounding box center [404, 194] width 163 height 10
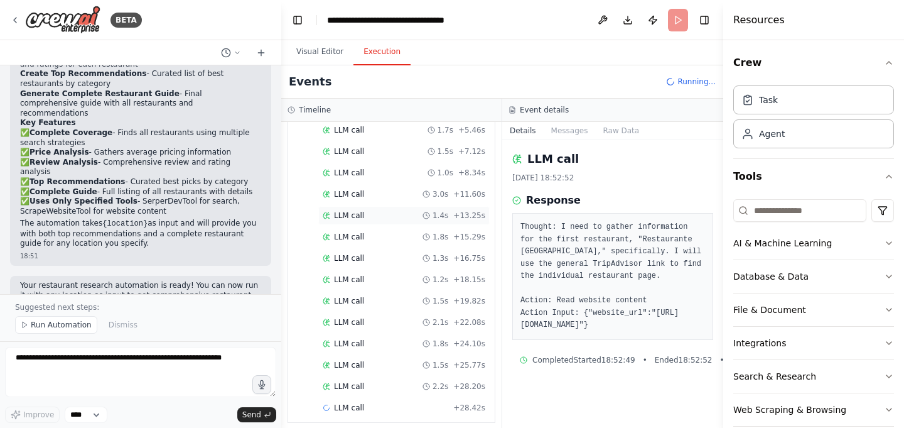
click at [386, 212] on div "LLM call 1.4s + 13.25s" at bounding box center [404, 215] width 163 height 10
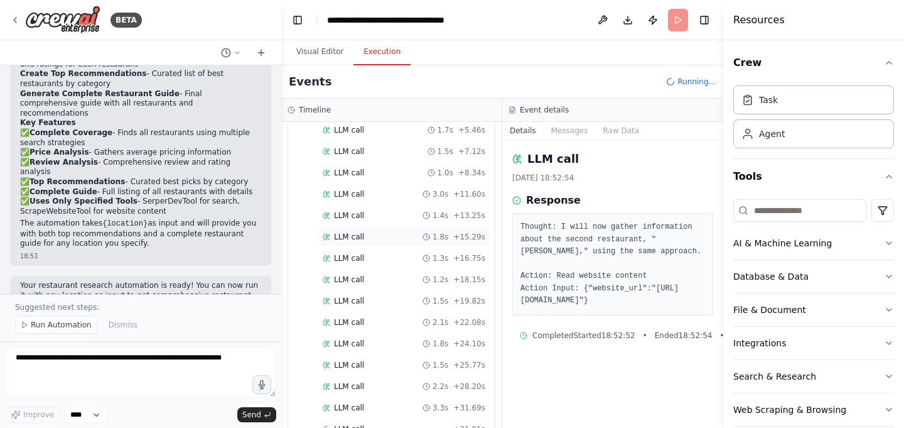
click at [373, 239] on div "LLM call 1.8s + 15.29s" at bounding box center [404, 237] width 163 height 10
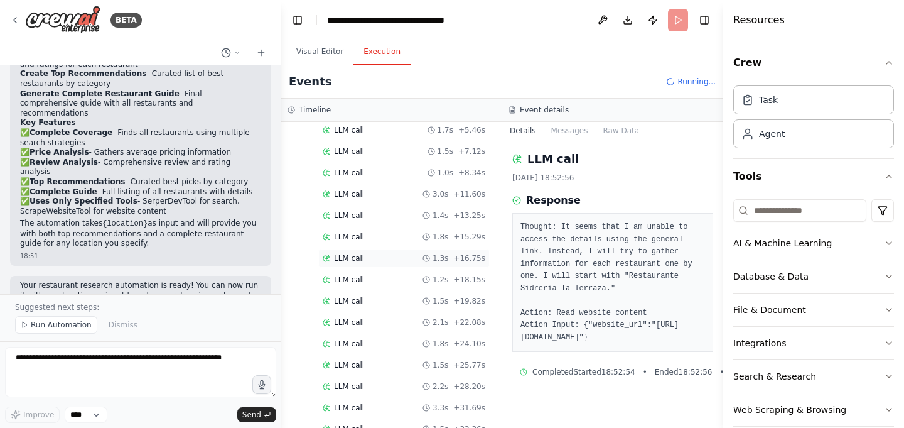
click at [371, 261] on div "LLM call 1.3s + 16.75s" at bounding box center [404, 258] width 163 height 10
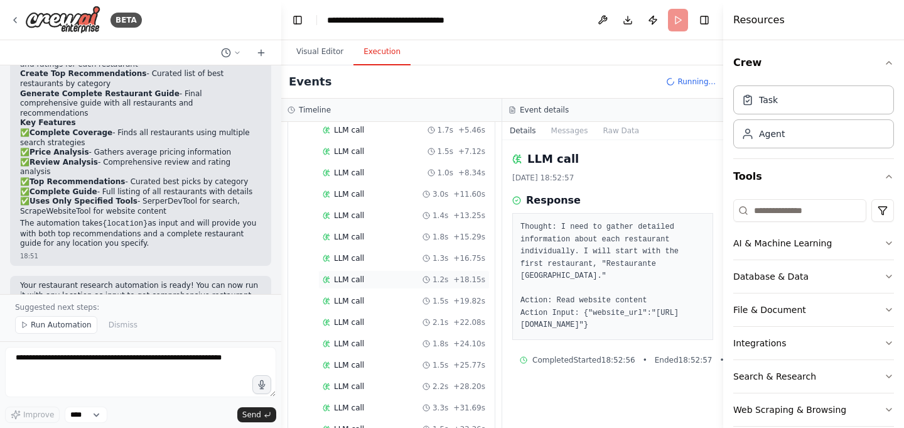
click at [370, 278] on div "LLM call 1.2s + 18.15s" at bounding box center [404, 279] width 163 height 10
click at [363, 283] on span "LLM call" at bounding box center [349, 279] width 30 height 10
click at [354, 317] on div "LLM call 2.1s + 22.08s" at bounding box center [403, 322] width 171 height 19
click at [362, 325] on span "LLM call" at bounding box center [349, 322] width 30 height 10
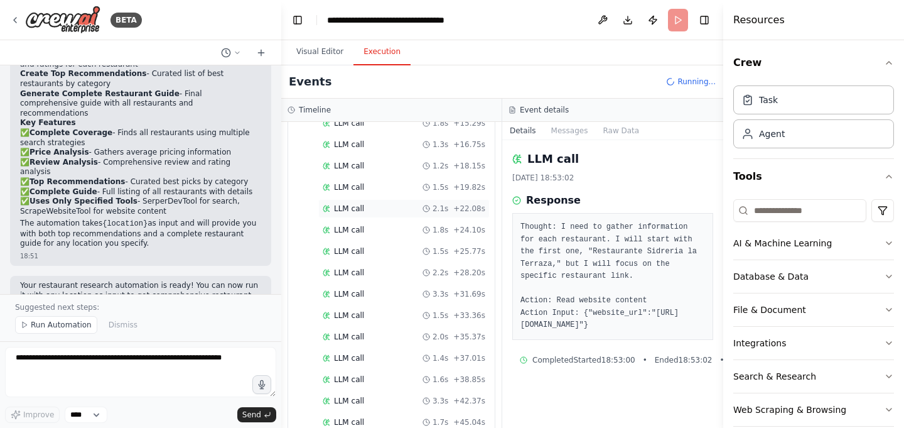
scroll to position [705, 0]
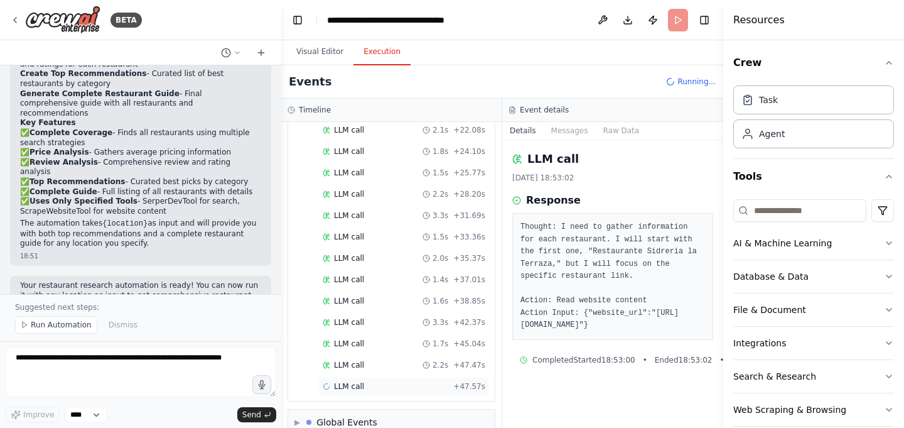
click at [362, 384] on span "LLM call" at bounding box center [349, 386] width 30 height 10
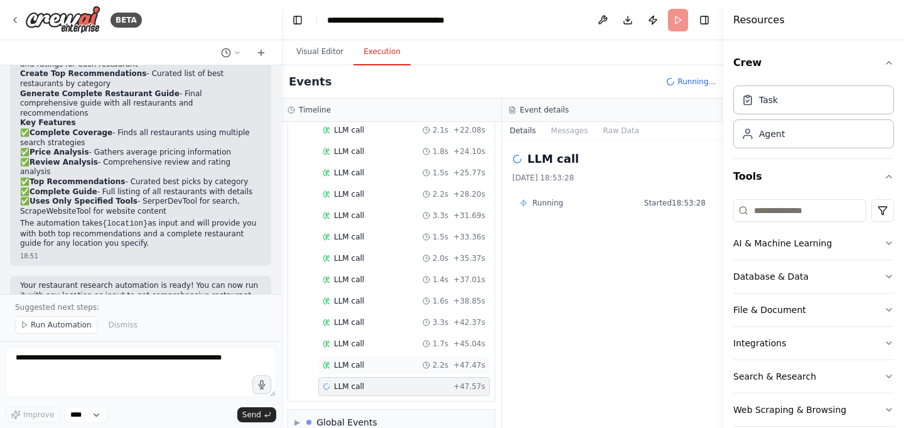
click at [366, 366] on div "LLM call 2.2s + 47.47s" at bounding box center [404, 365] width 163 height 10
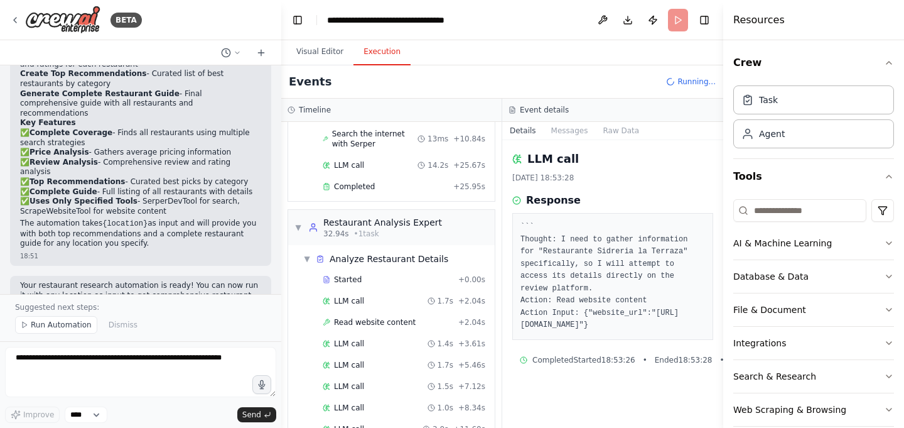
scroll to position [0, 0]
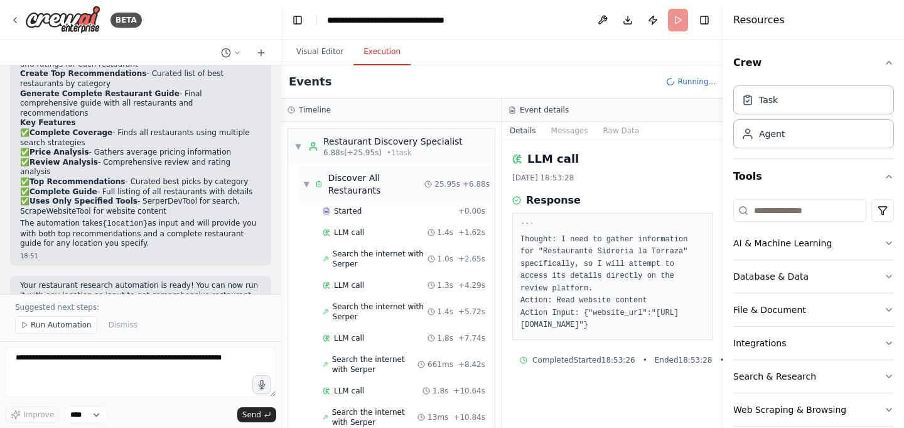
click at [307, 181] on span "▼" at bounding box center [306, 184] width 7 height 10
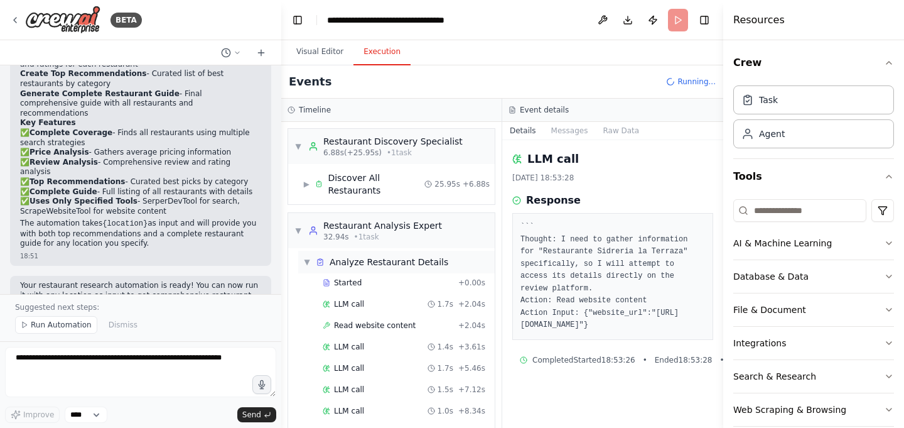
click at [306, 261] on span "▼" at bounding box center [307, 262] width 8 height 10
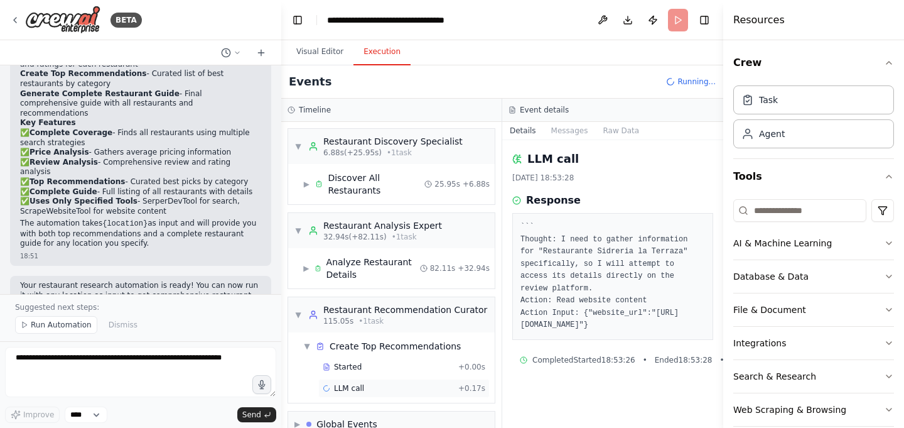
click at [391, 391] on div "LLM call + 0.17s" at bounding box center [404, 388] width 163 height 10
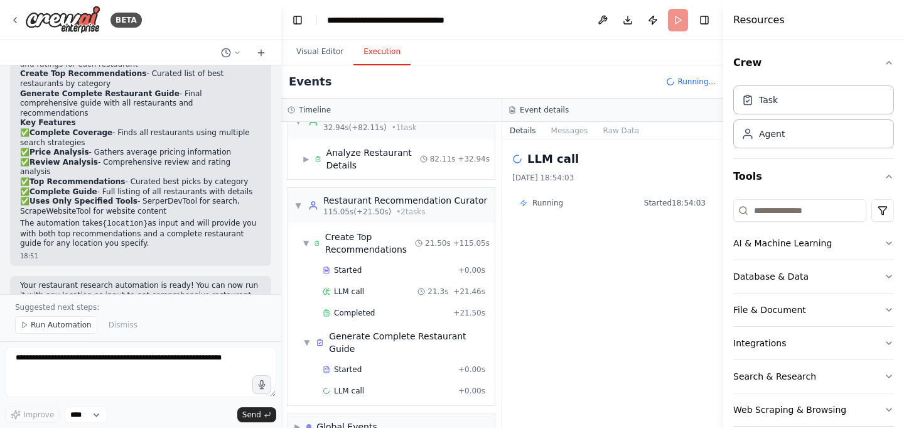
scroll to position [122, 0]
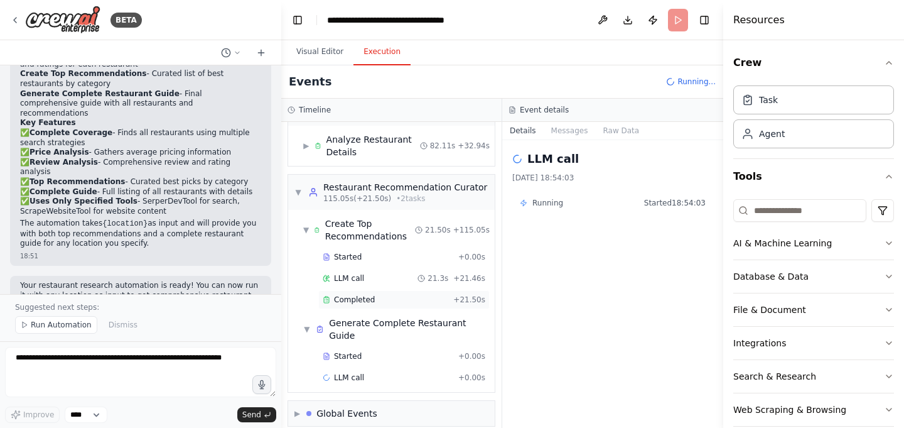
click at [366, 300] on span "Completed" at bounding box center [354, 300] width 41 height 10
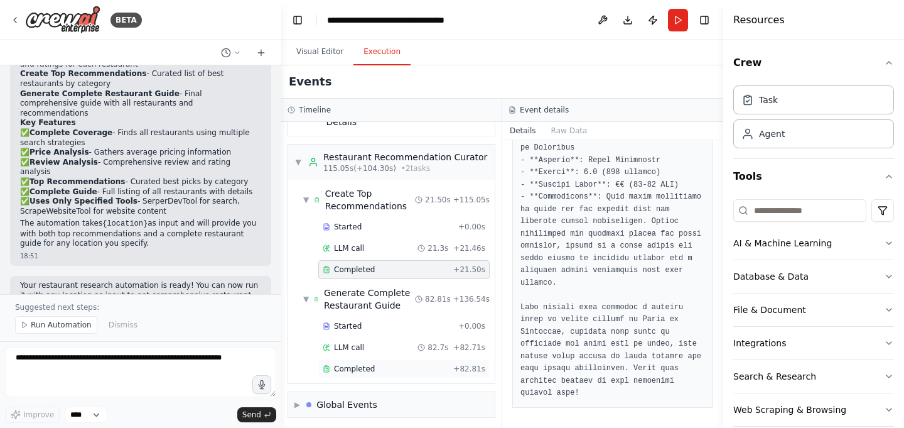
scroll to position [152, 0]
click at [383, 365] on div "Completed" at bounding box center [386, 369] width 126 height 10
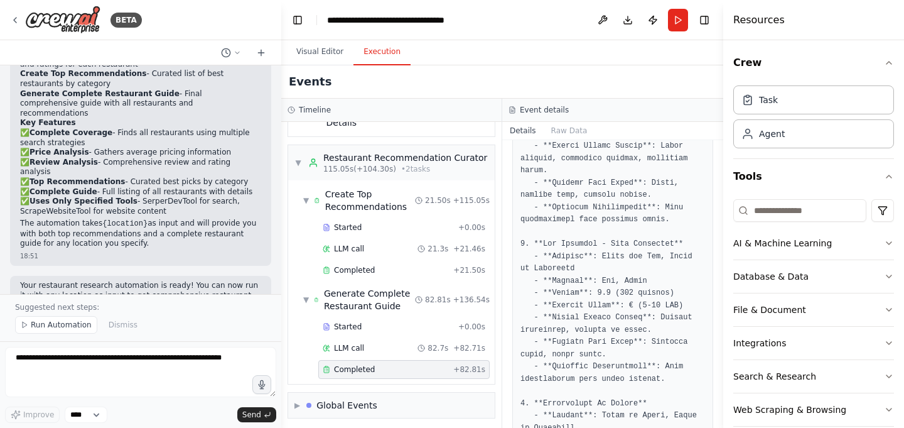
scroll to position [1573, 0]
click at [676, 24] on button "Run" at bounding box center [678, 20] width 20 height 23
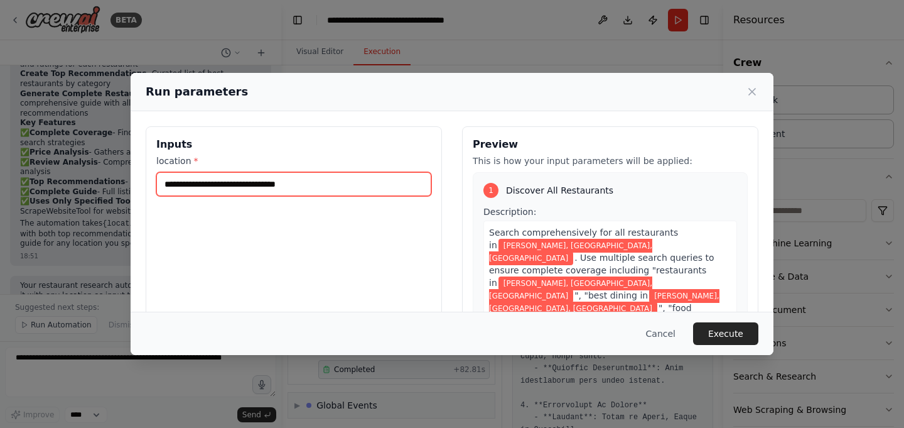
click at [379, 178] on input "**********" at bounding box center [293, 184] width 275 height 24
